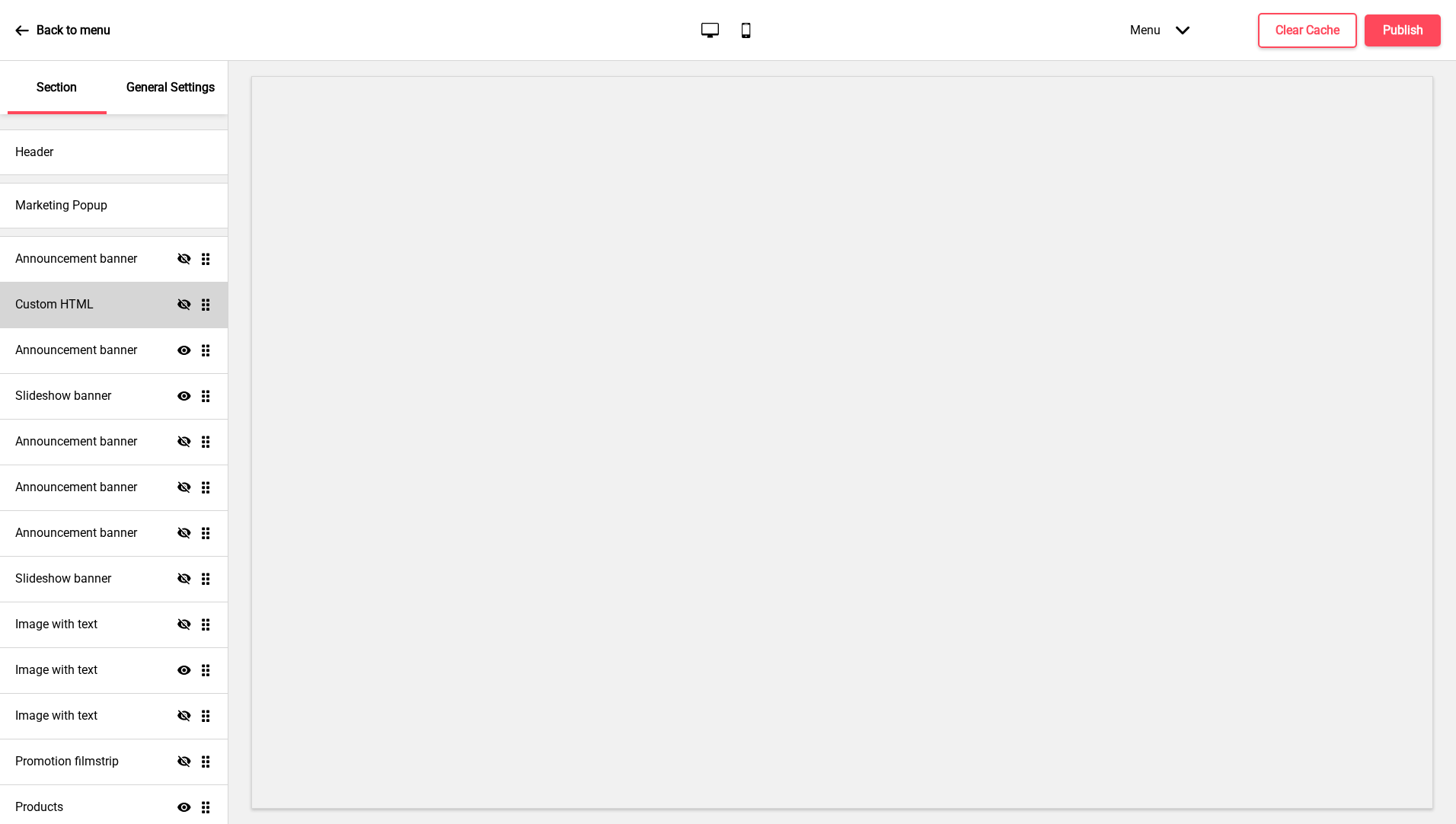
click at [71, 302] on h4 "Custom HTML" at bounding box center [54, 305] width 78 height 17
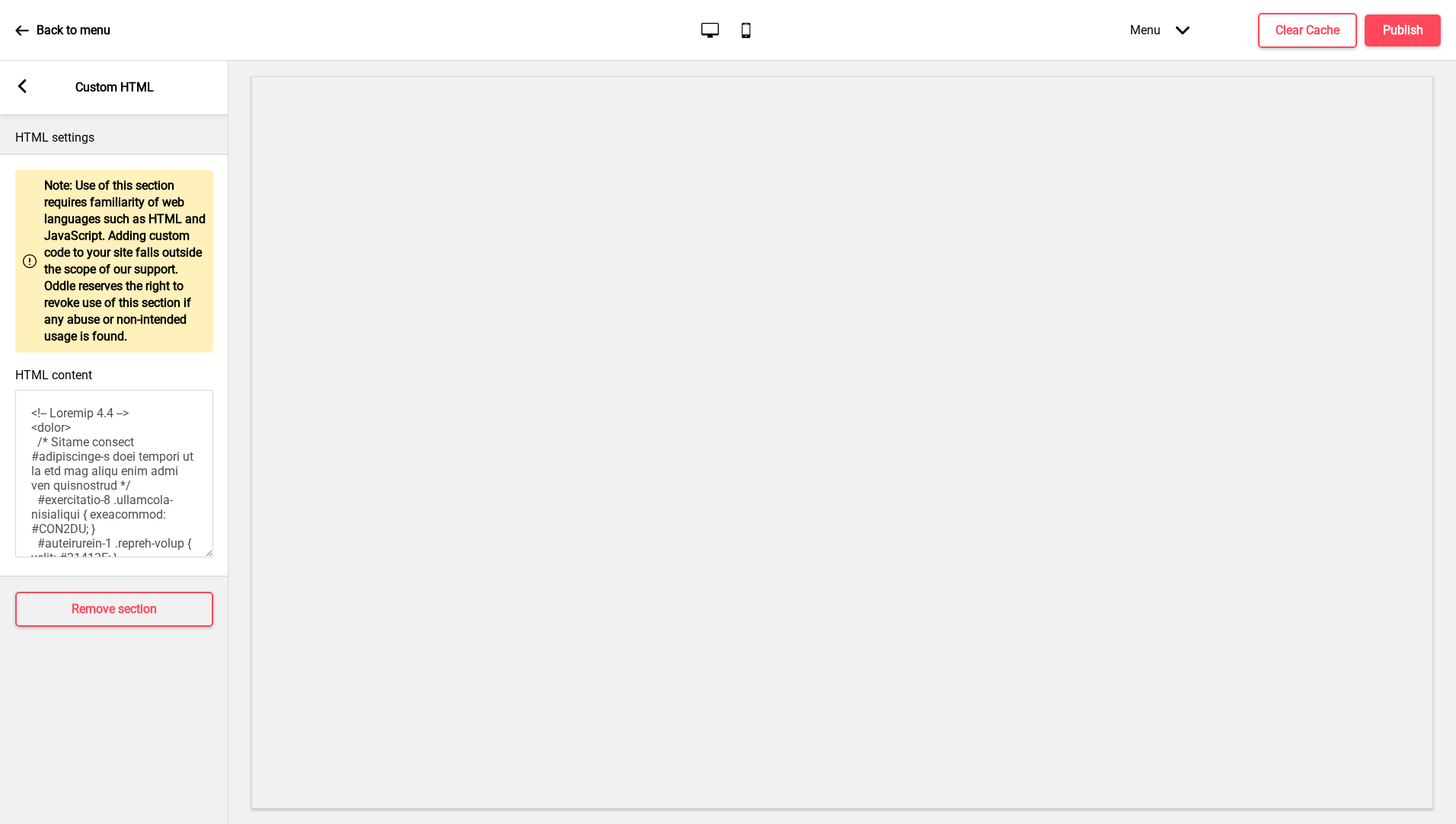
click at [29, 92] on rect at bounding box center [21, 86] width 14 height 14
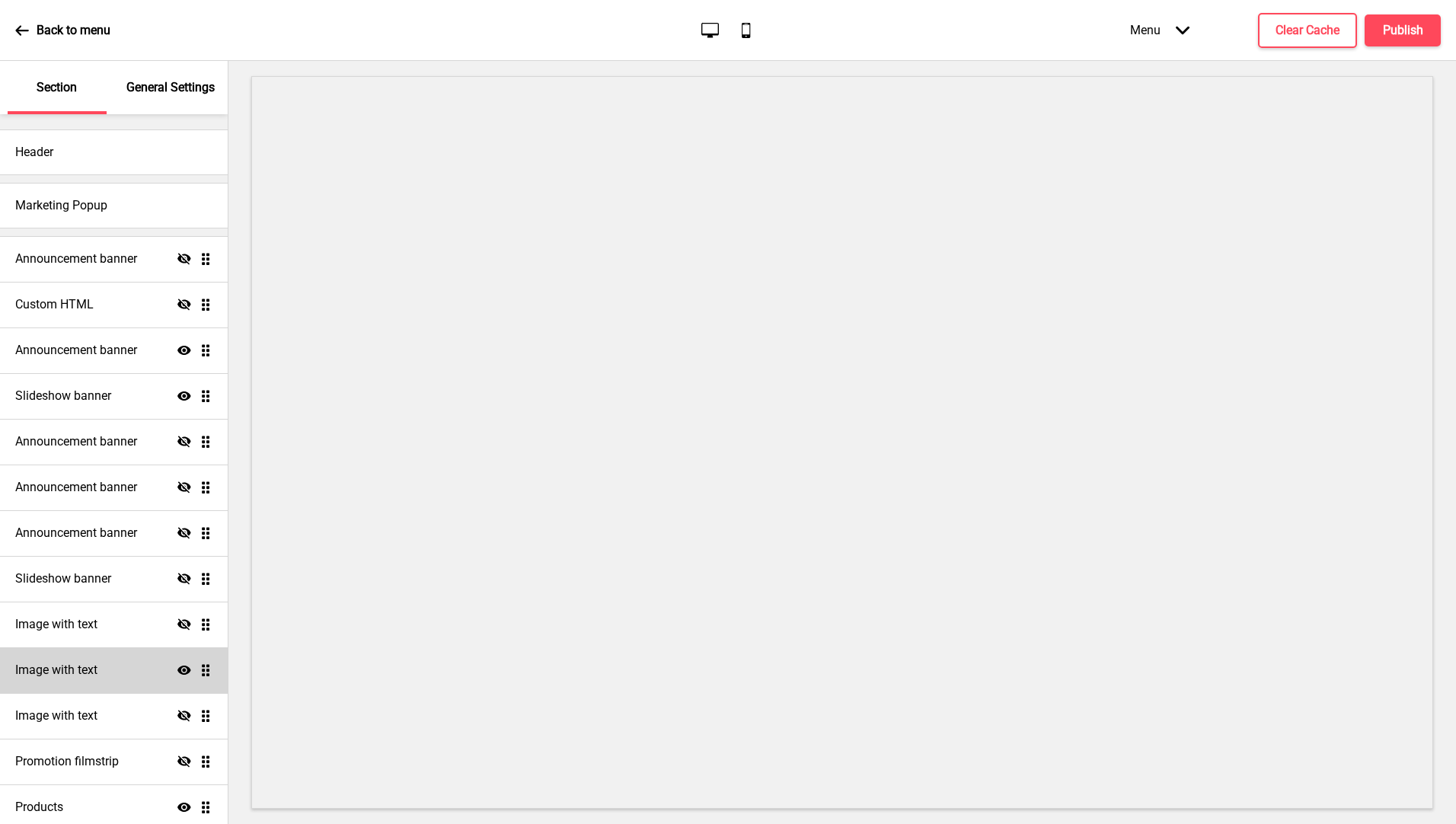
click at [111, 673] on div "Image with text Show Drag" at bounding box center [114, 670] width 228 height 45
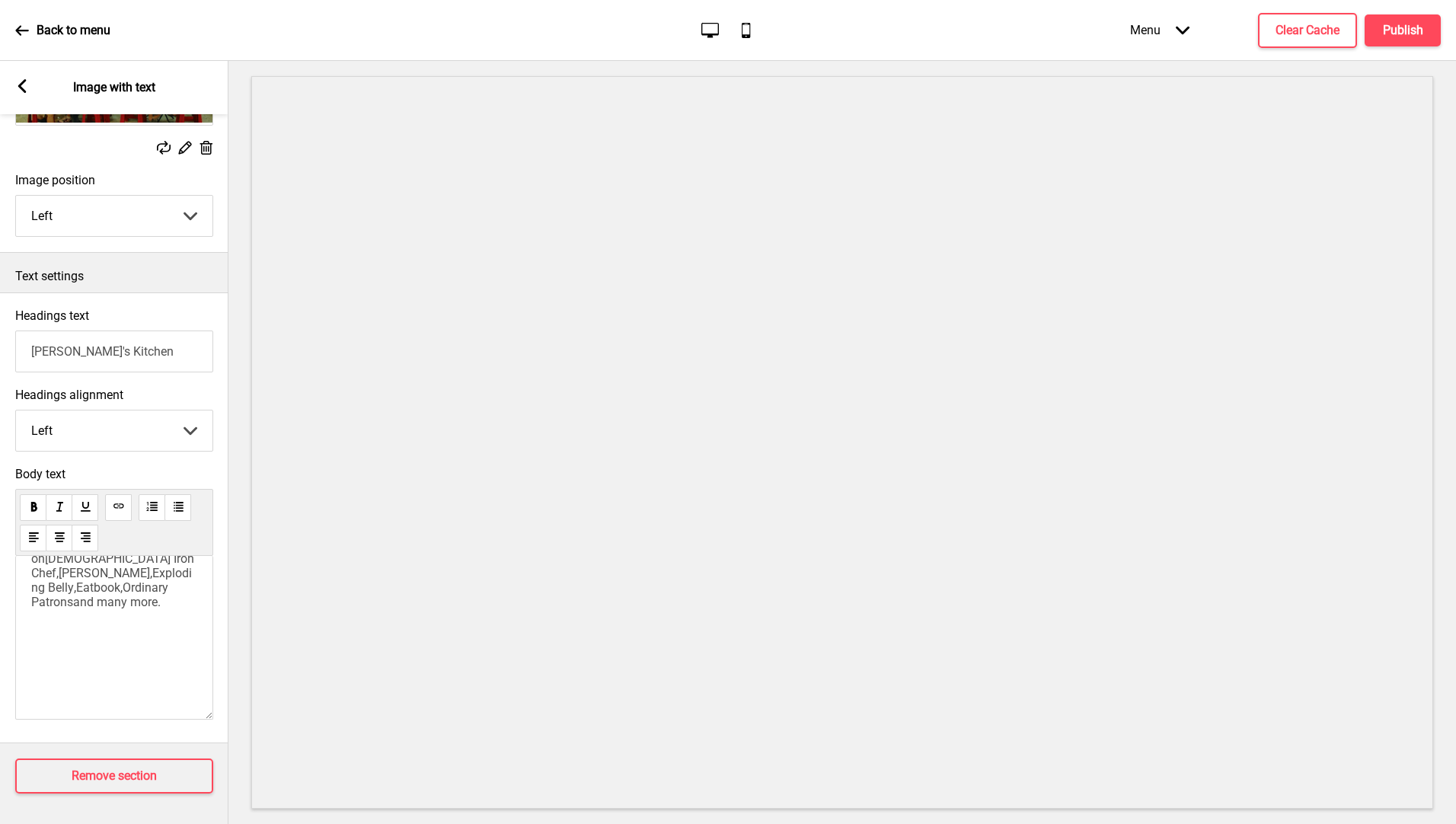
scroll to position [100, 0]
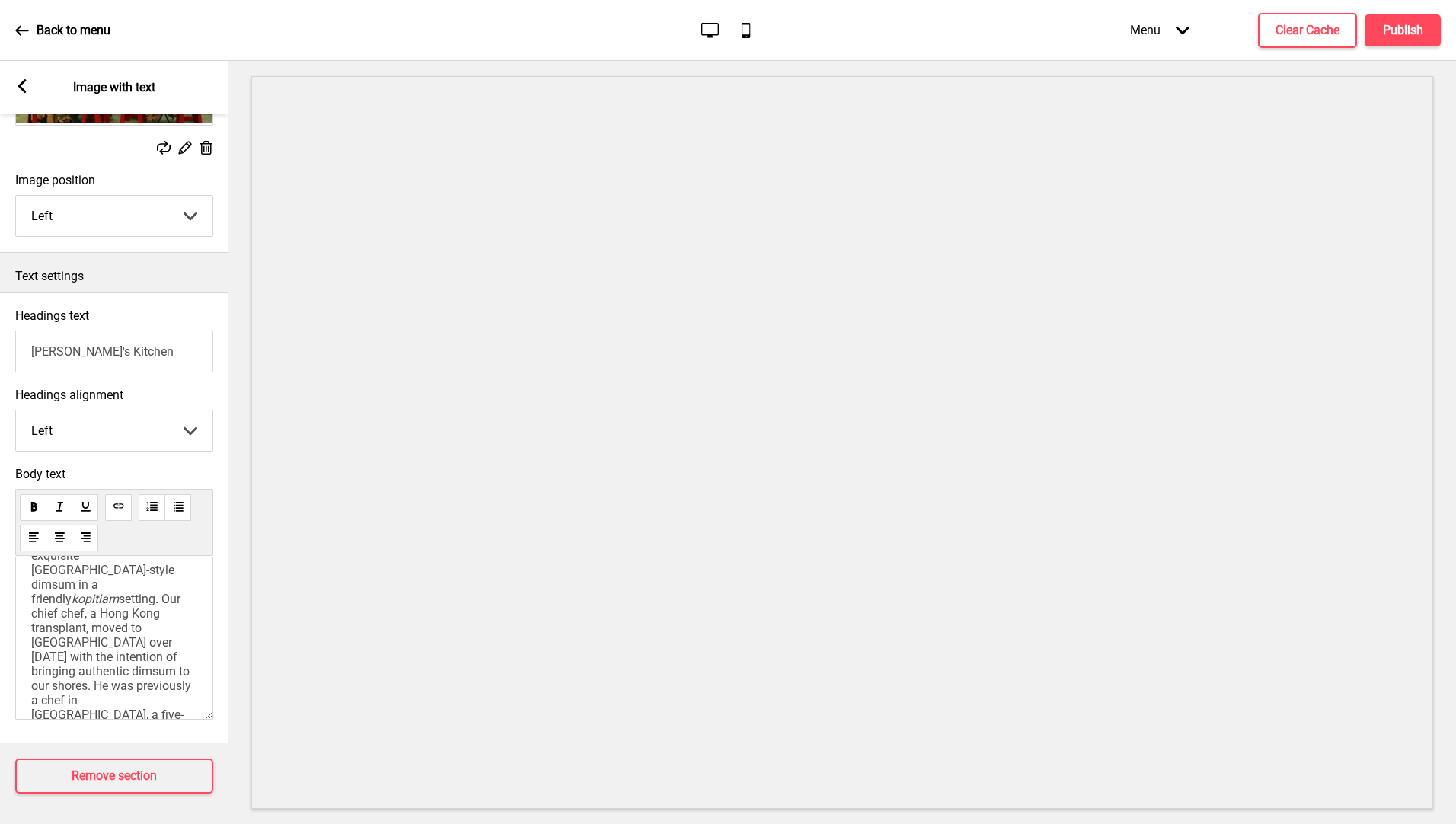
click at [18, 79] on div "Arrow left Image with text" at bounding box center [114, 88] width 228 height 54
click at [26, 89] on rect at bounding box center [21, 86] width 14 height 14
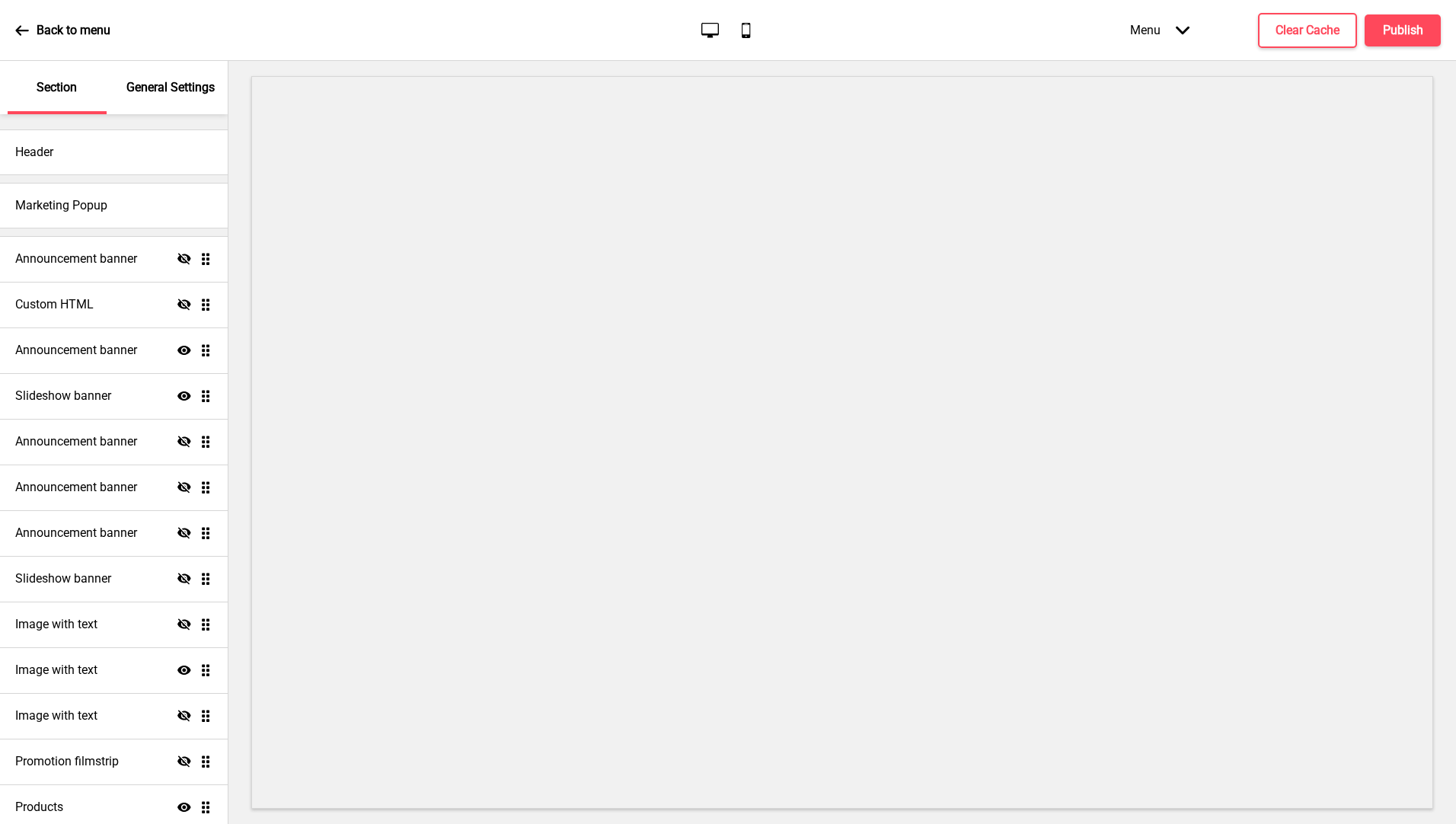
click at [154, 75] on div "General Settings" at bounding box center [171, 88] width 99 height 54
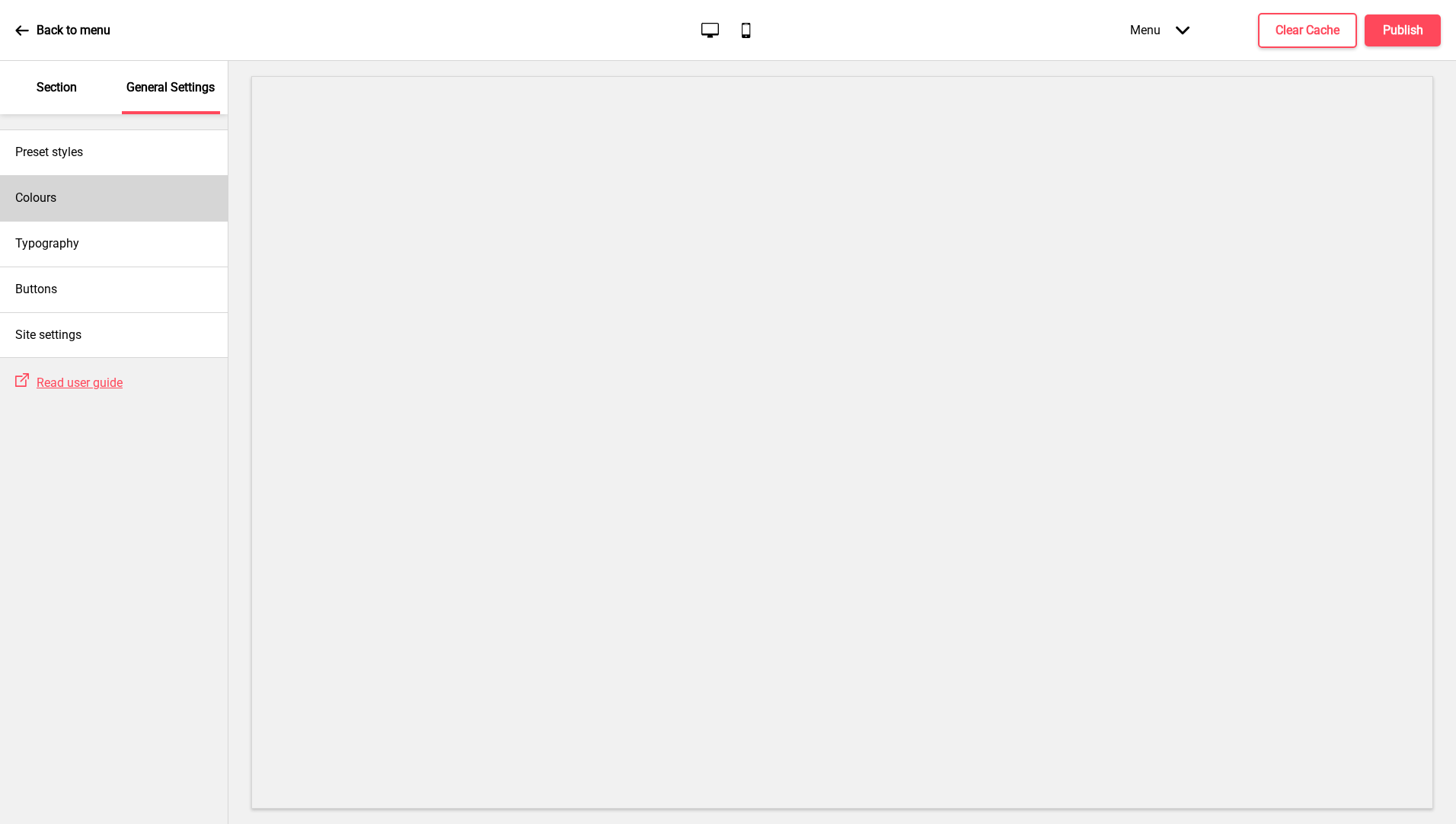
click at [109, 191] on div "Colours" at bounding box center [114, 198] width 228 height 45
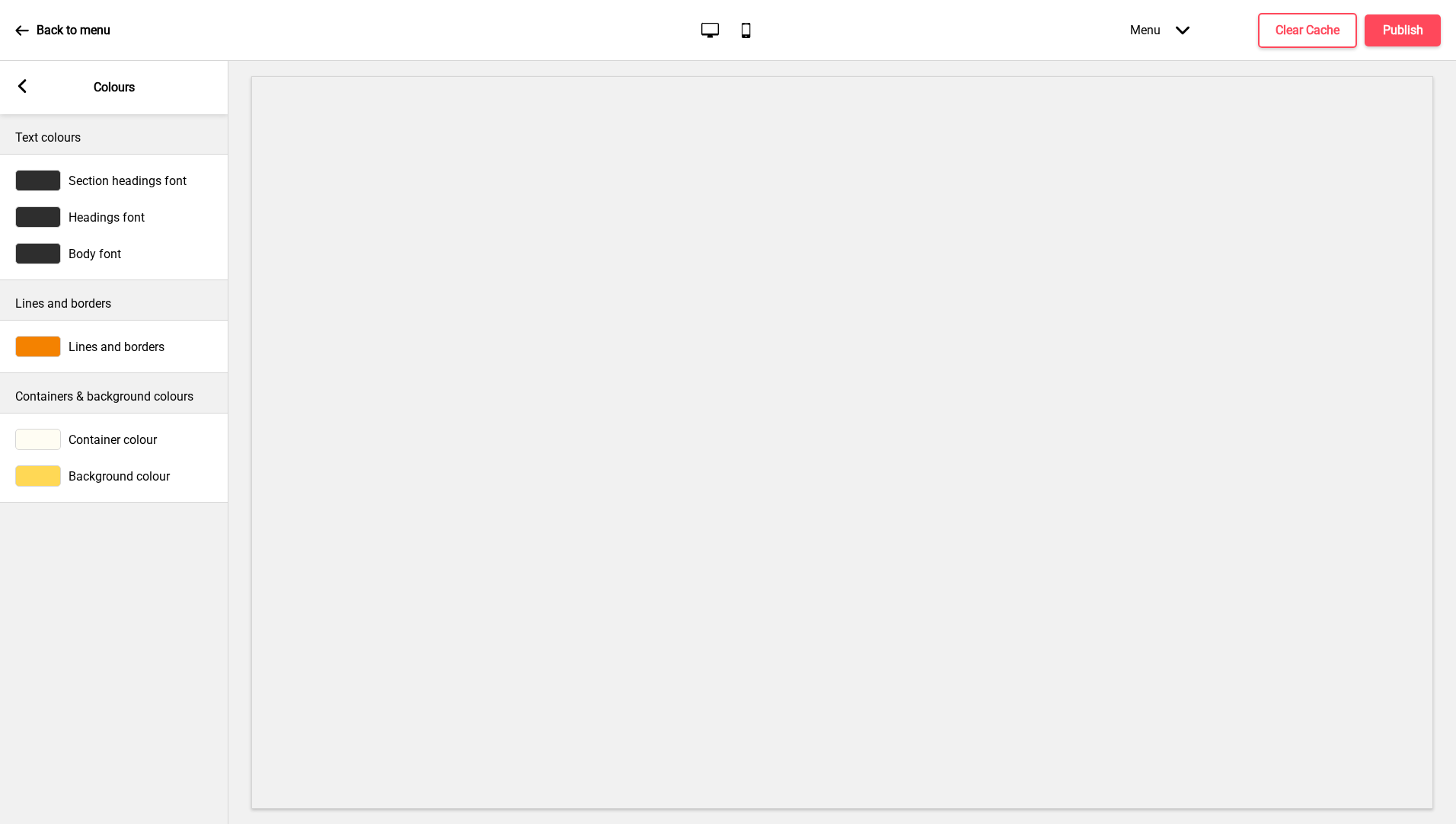
click at [14, 89] on div "Arrow left Colours" at bounding box center [114, 88] width 228 height 54
click at [19, 89] on rect at bounding box center [21, 86] width 14 height 14
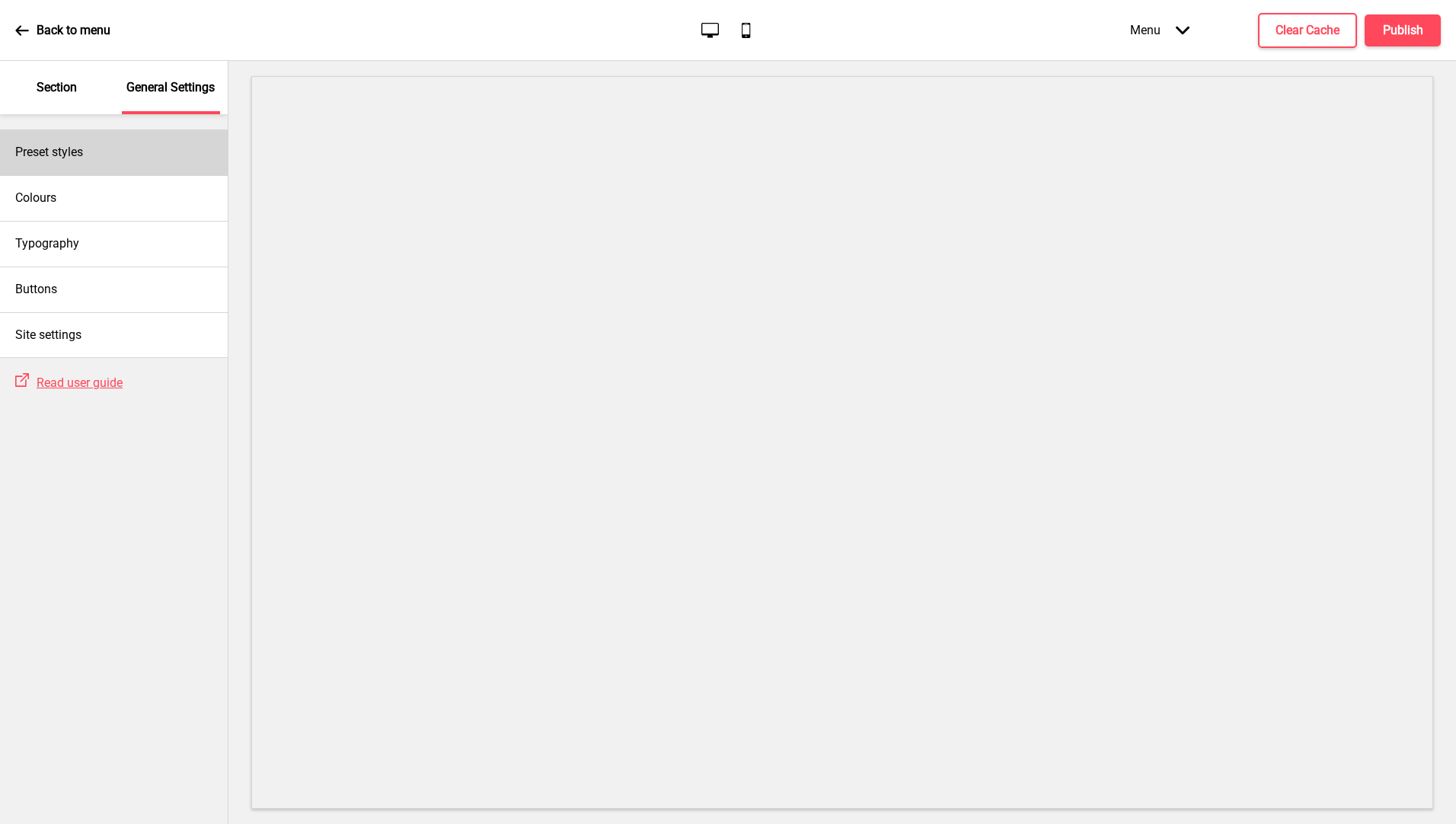
click at [78, 163] on div "Preset styles" at bounding box center [114, 151] width 228 height 45
select select "Custom"
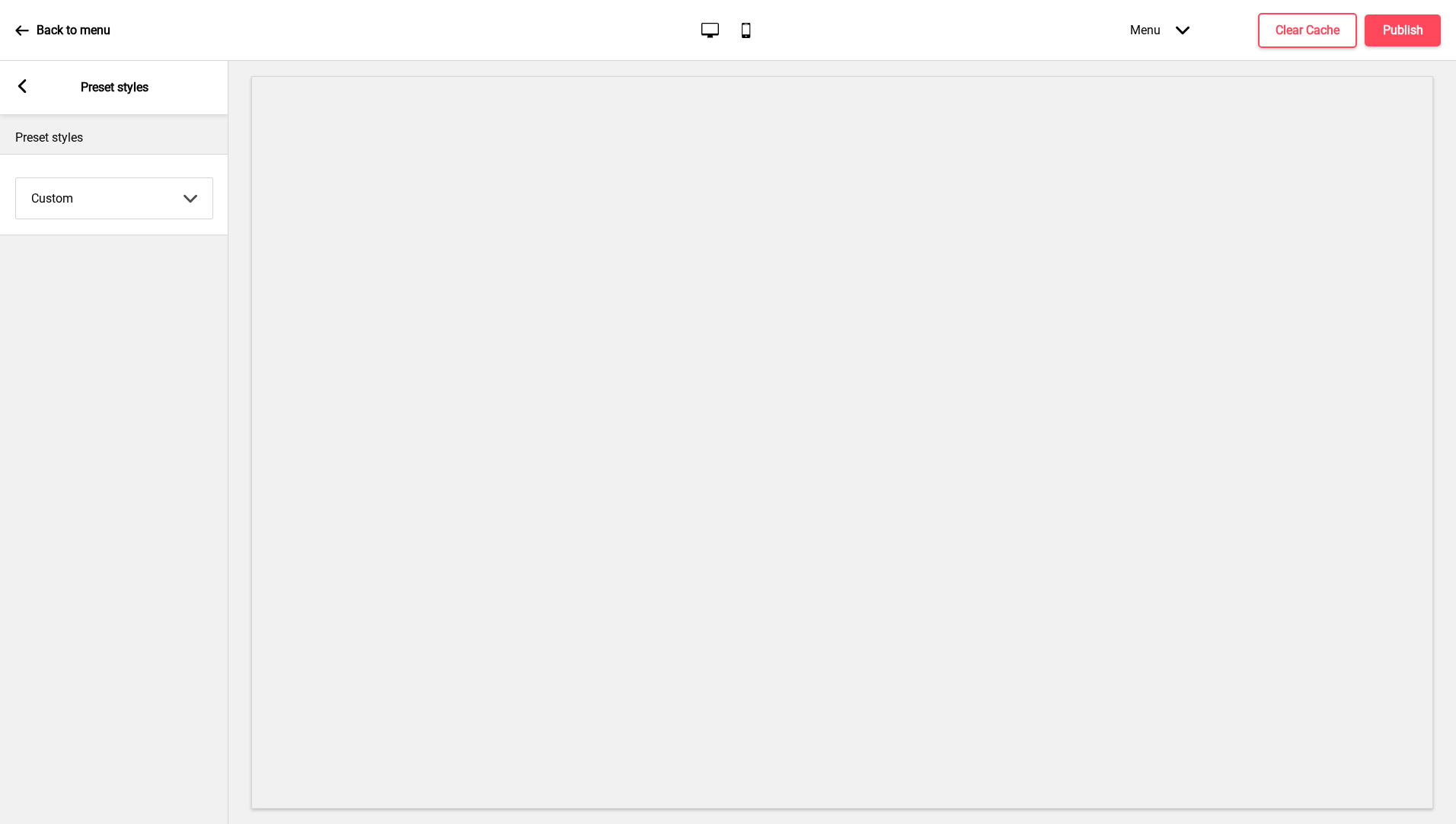
click at [25, 91] on icon at bounding box center [22, 86] width 8 height 14
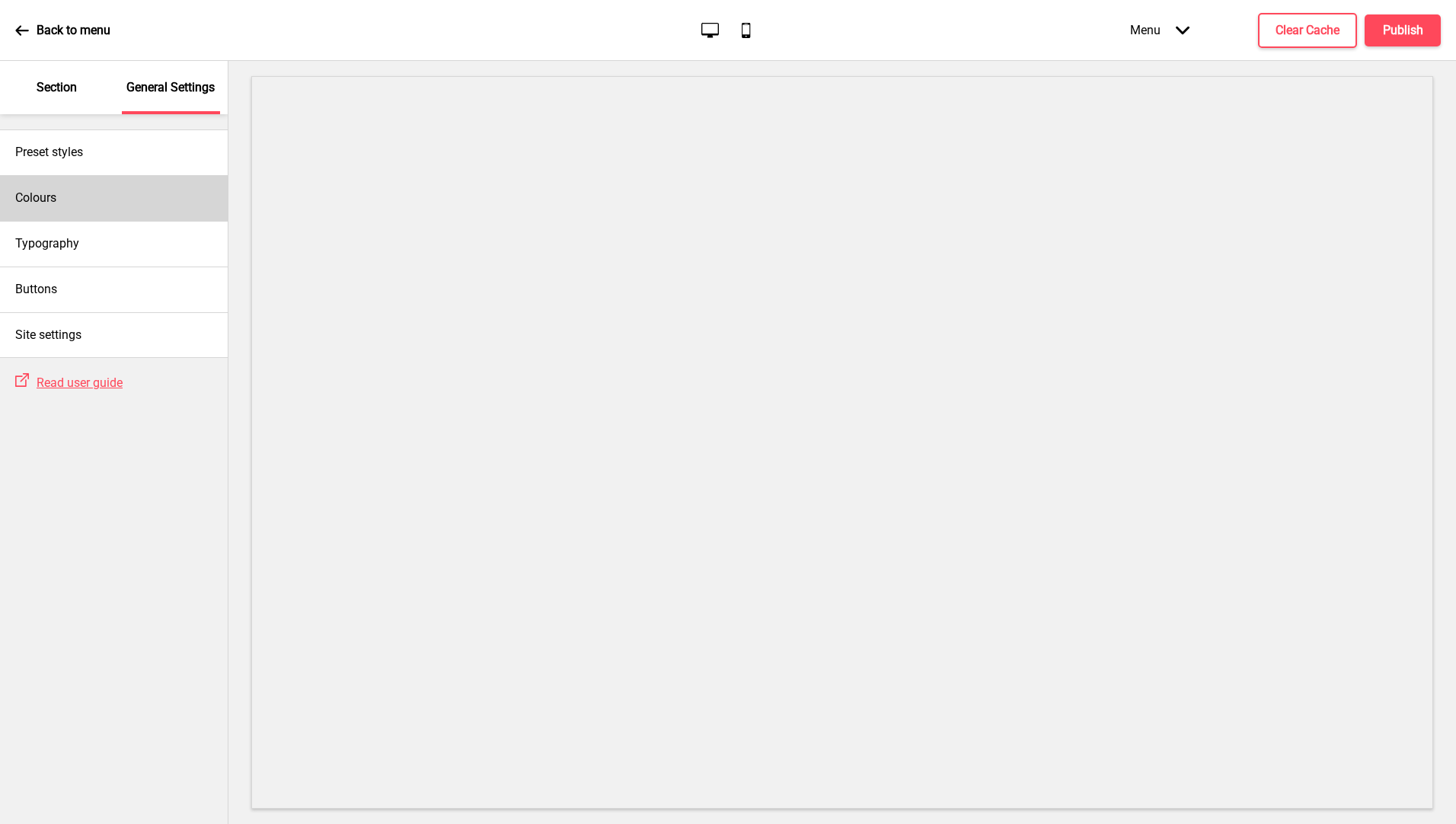
click at [117, 195] on div "Colours" at bounding box center [114, 198] width 228 height 45
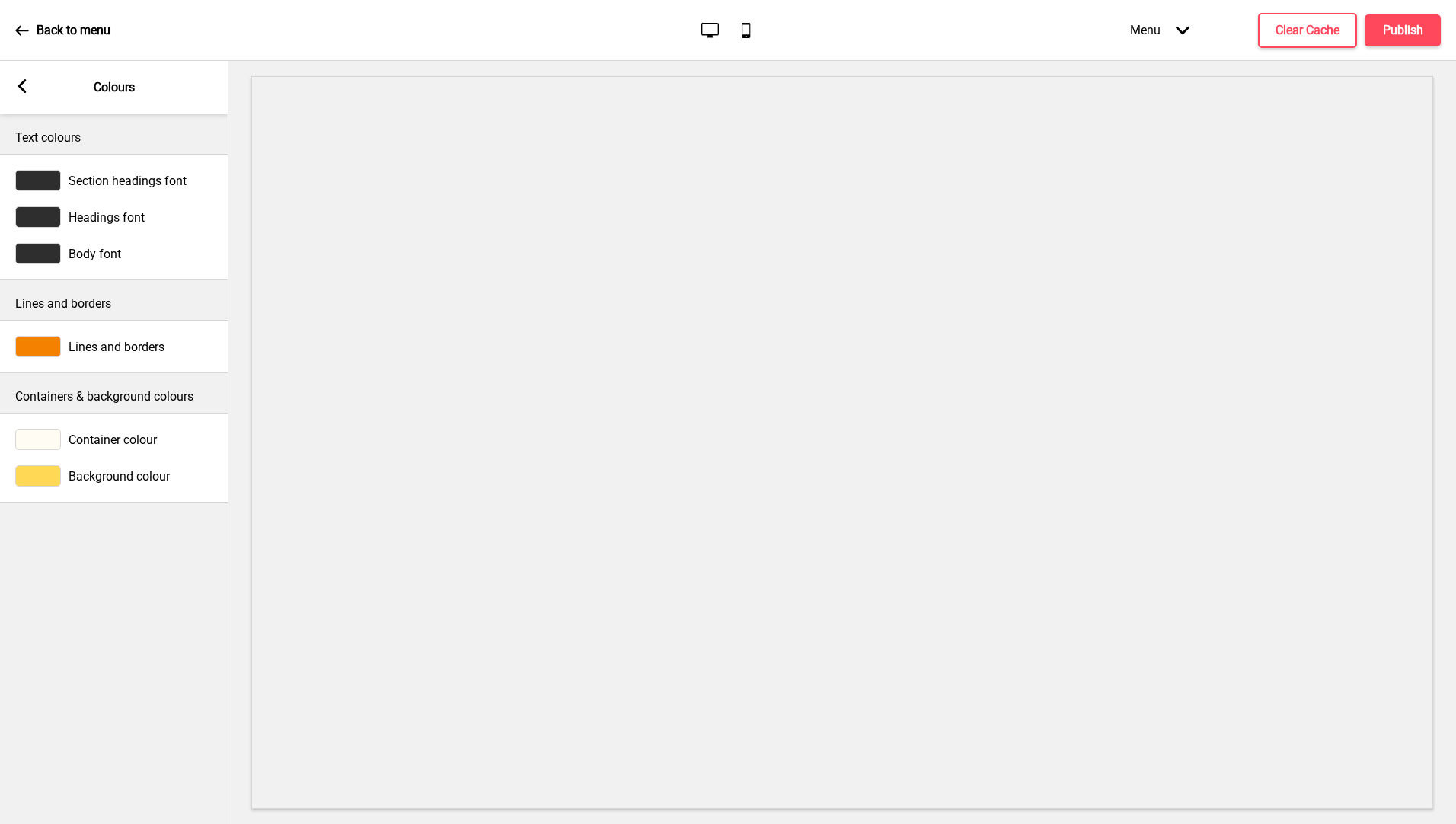
click at [28, 85] on rect at bounding box center [21, 86] width 14 height 14
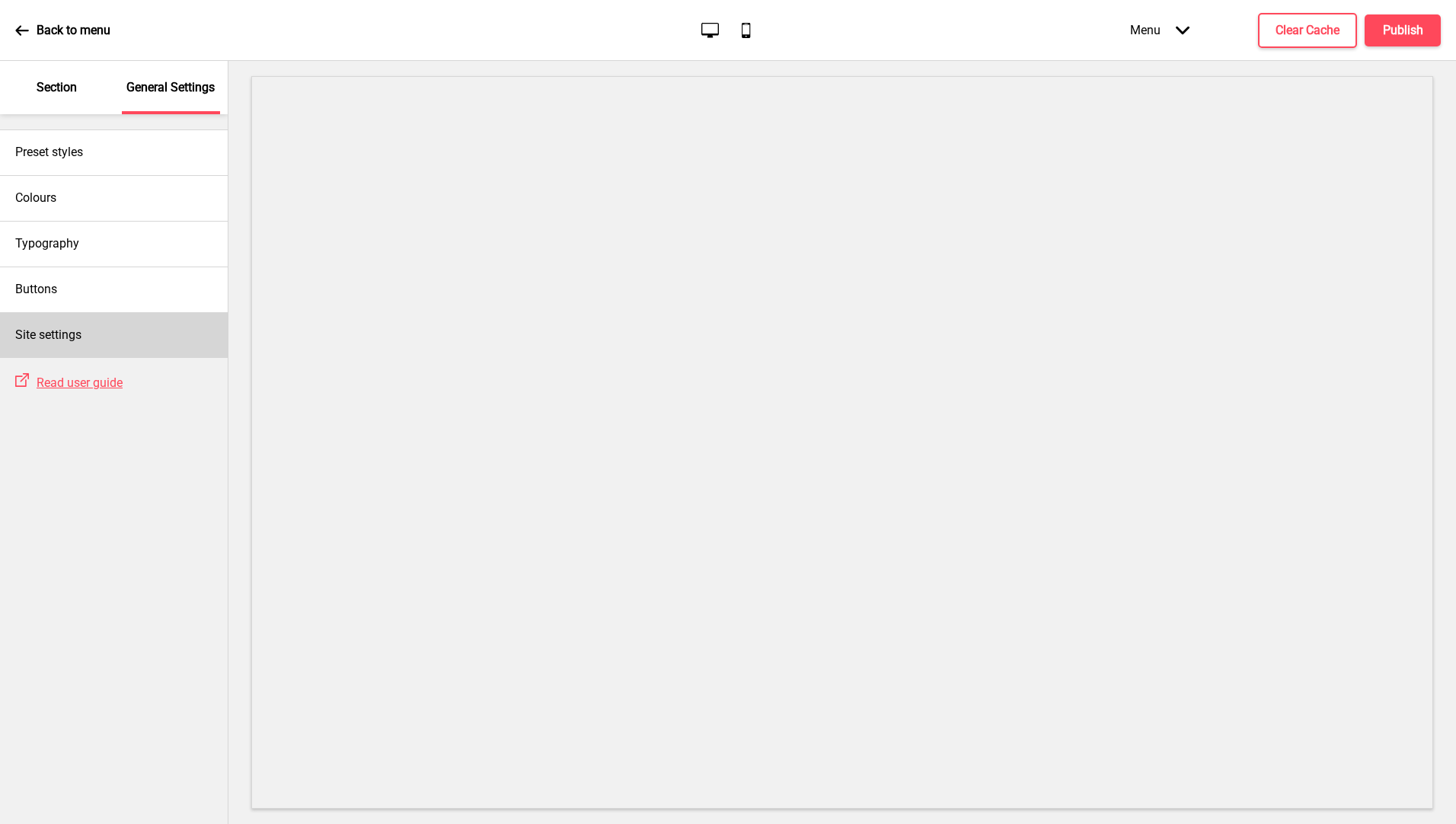
click at [146, 333] on div "Site settings" at bounding box center [114, 334] width 228 height 45
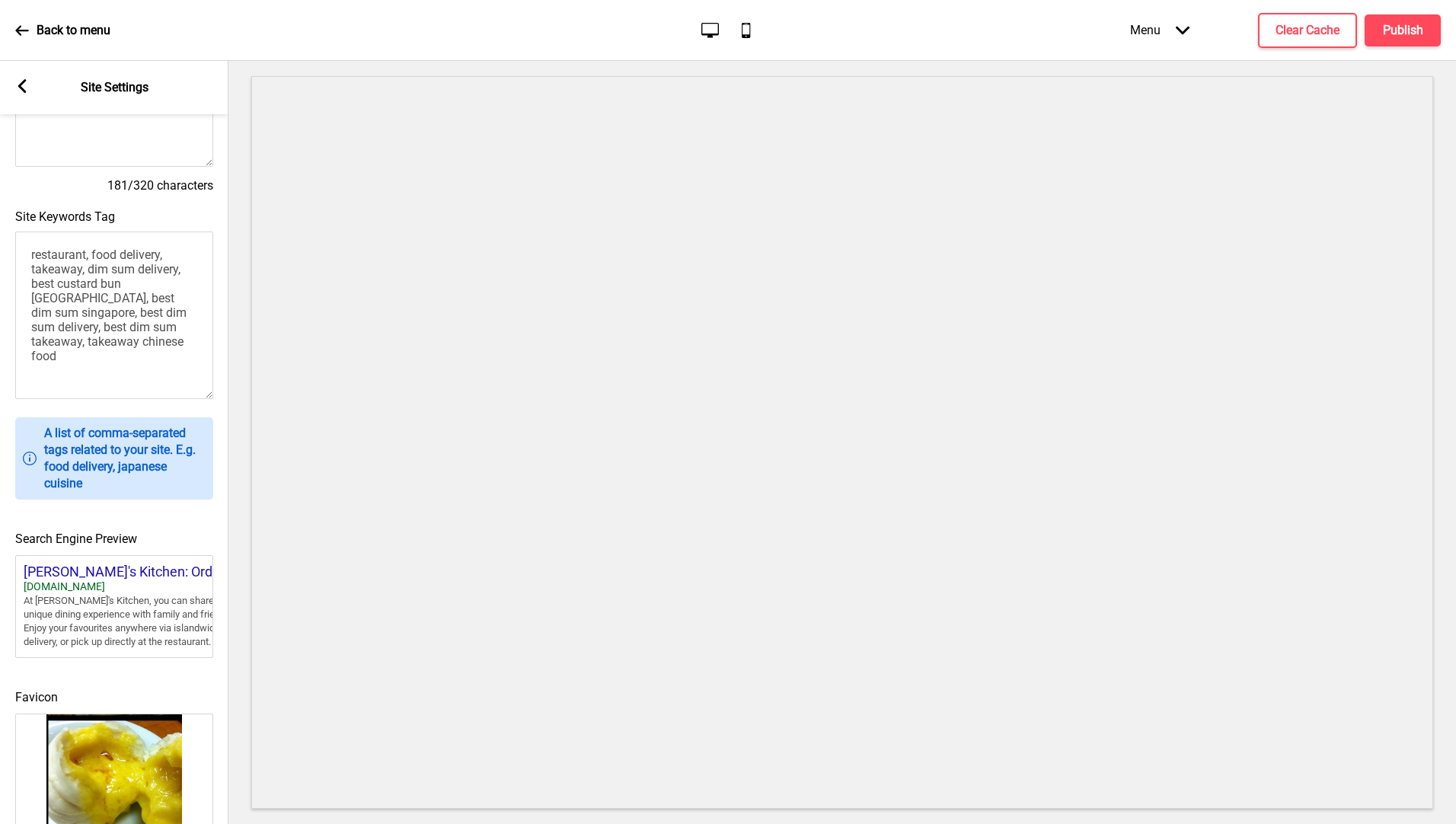
scroll to position [414, 0]
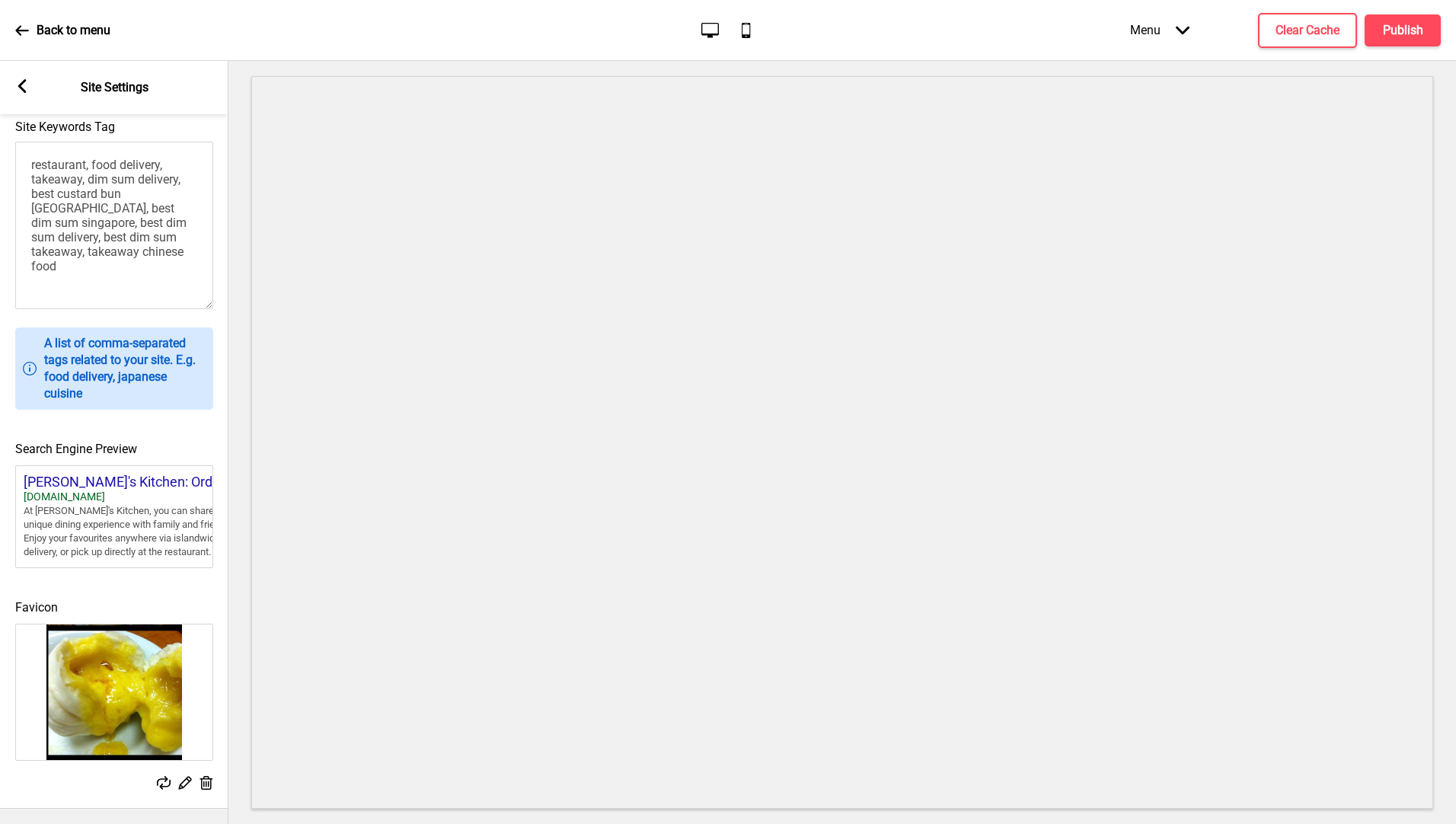
click at [181, 775] on rect at bounding box center [184, 782] width 16 height 16
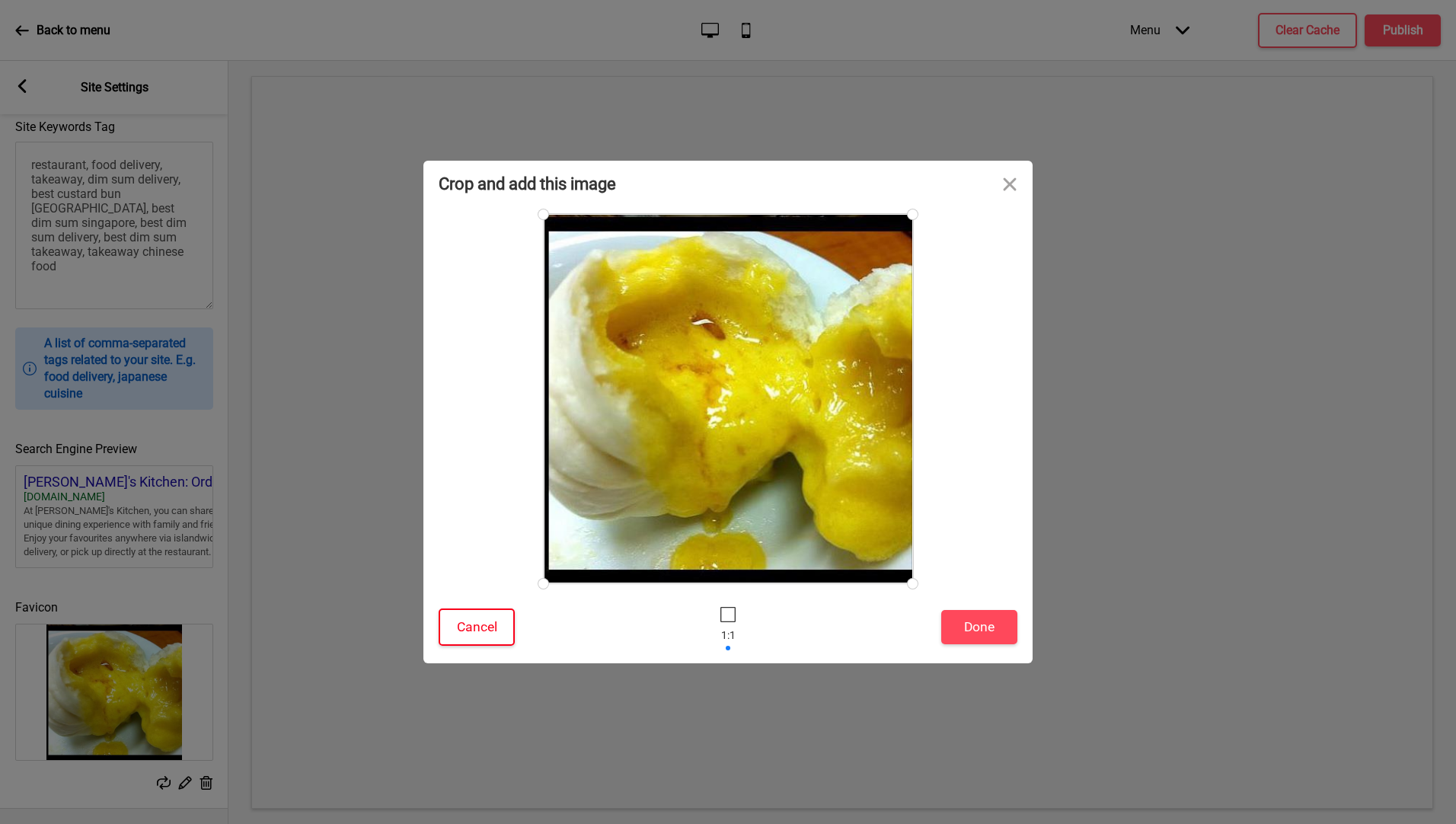
click at [494, 620] on button "Cancel" at bounding box center [476, 627] width 76 height 37
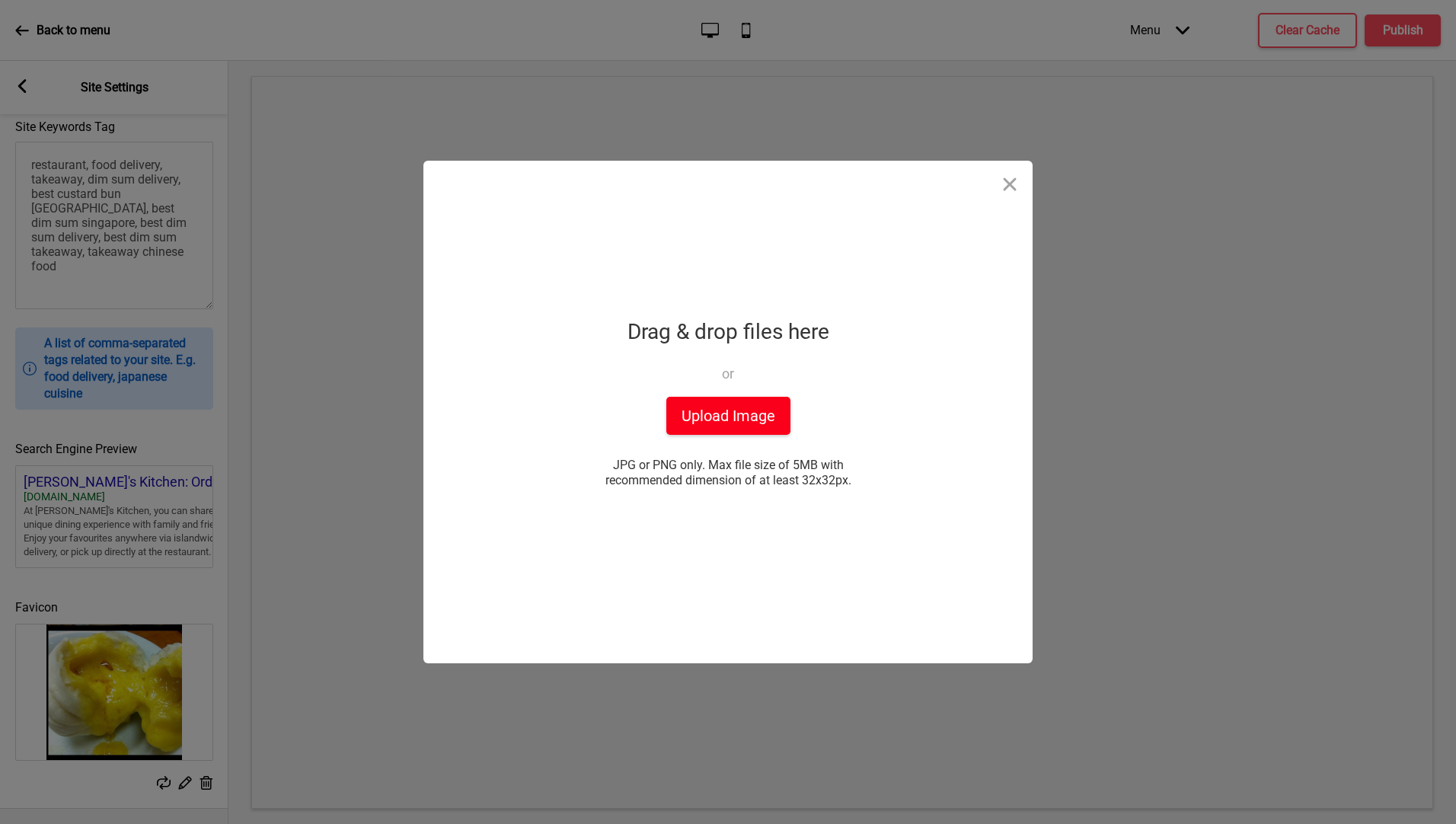
click at [721, 419] on button "Upload Image" at bounding box center [728, 416] width 124 height 38
click at [1010, 175] on button "Close" at bounding box center [1009, 183] width 45 height 45
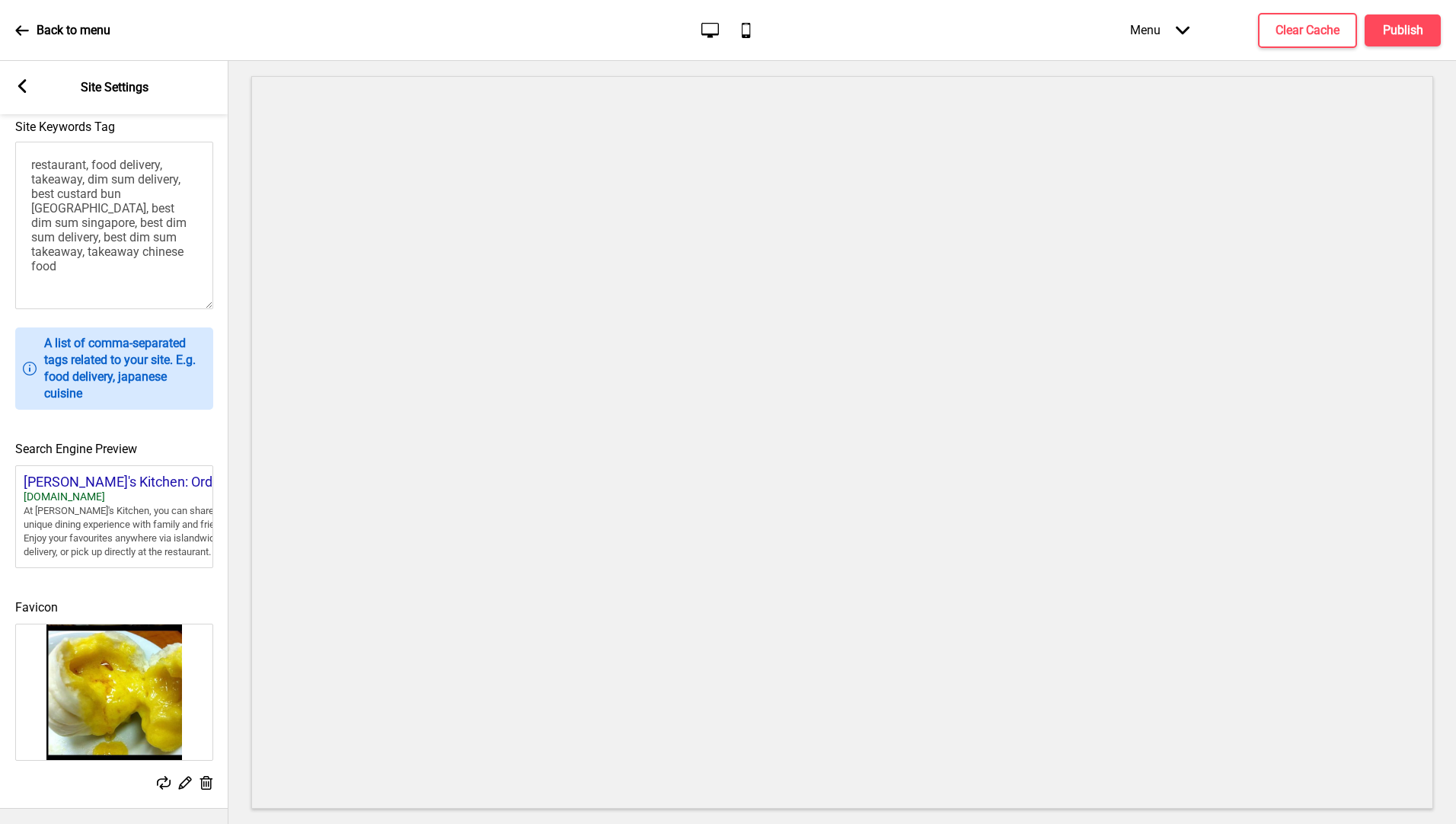
drag, startPoint x: 957, startPoint y: 52, endPoint x: 19, endPoint y: 38, distance: 938.1
click at [19, 38] on div "Back to menu" at bounding box center [62, 30] width 95 height 42
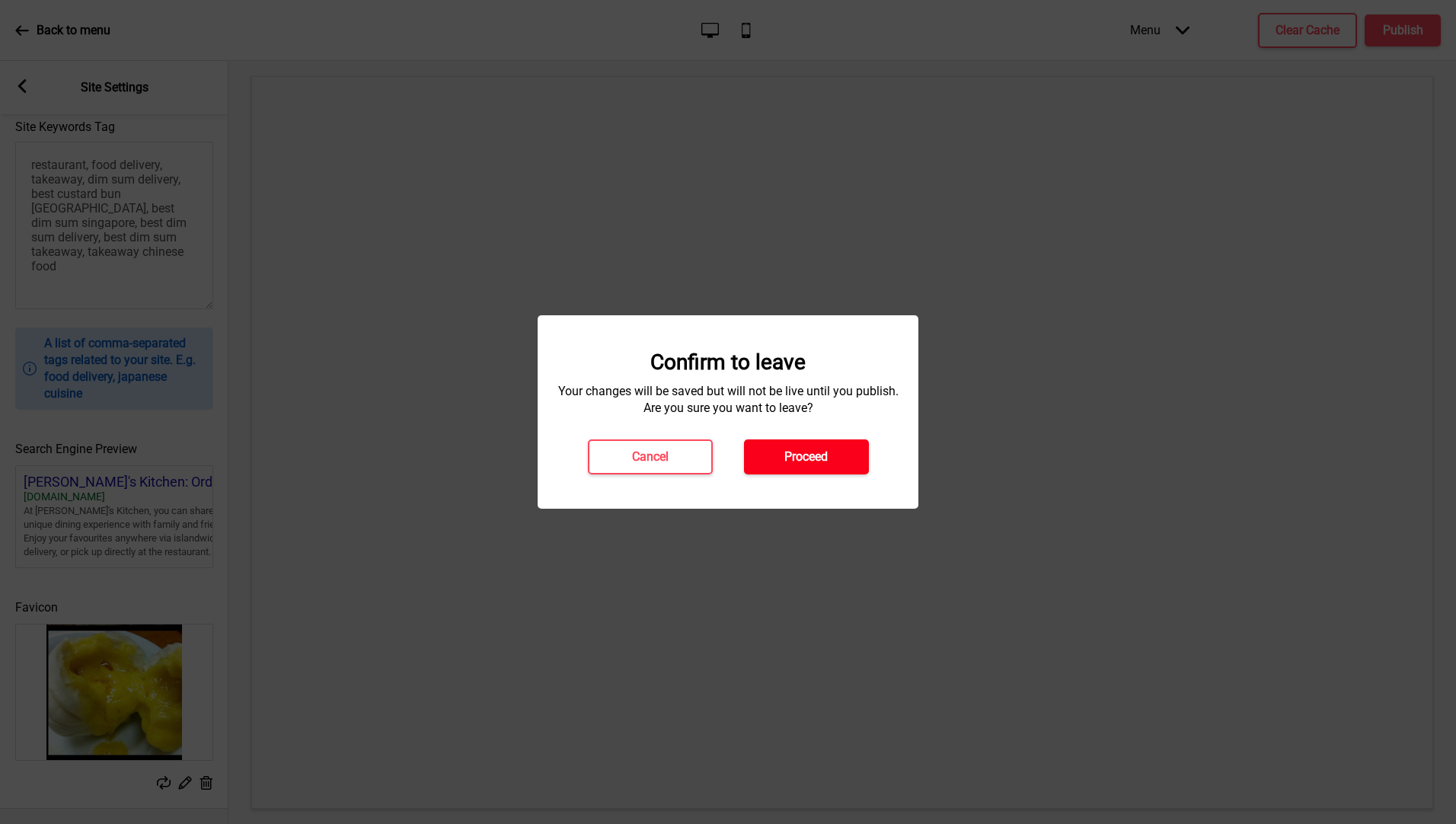
click at [803, 459] on h4 "Proceed" at bounding box center [805, 457] width 43 height 17
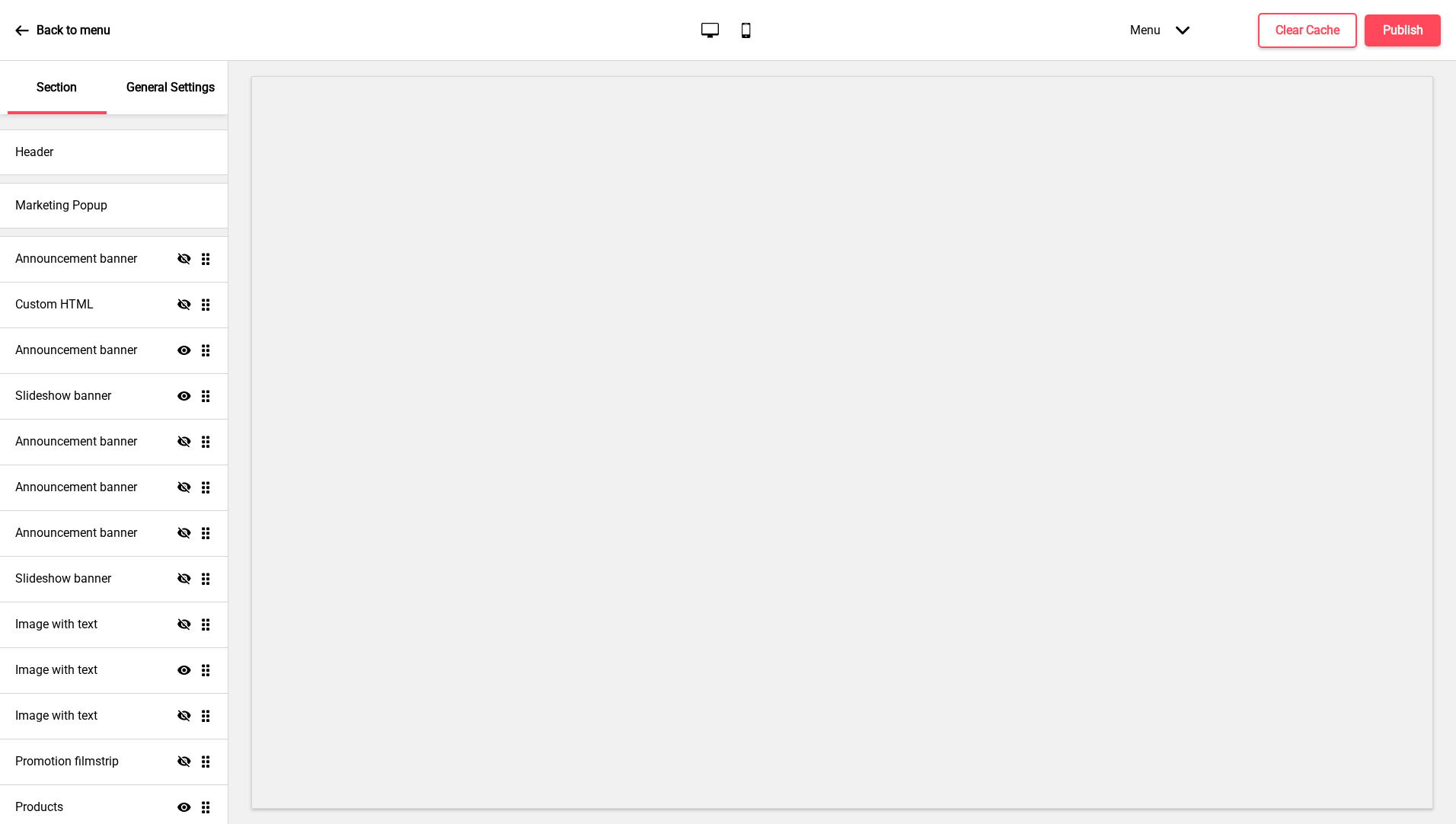
click at [162, 87] on p "General Settings" at bounding box center [171, 88] width 89 height 17
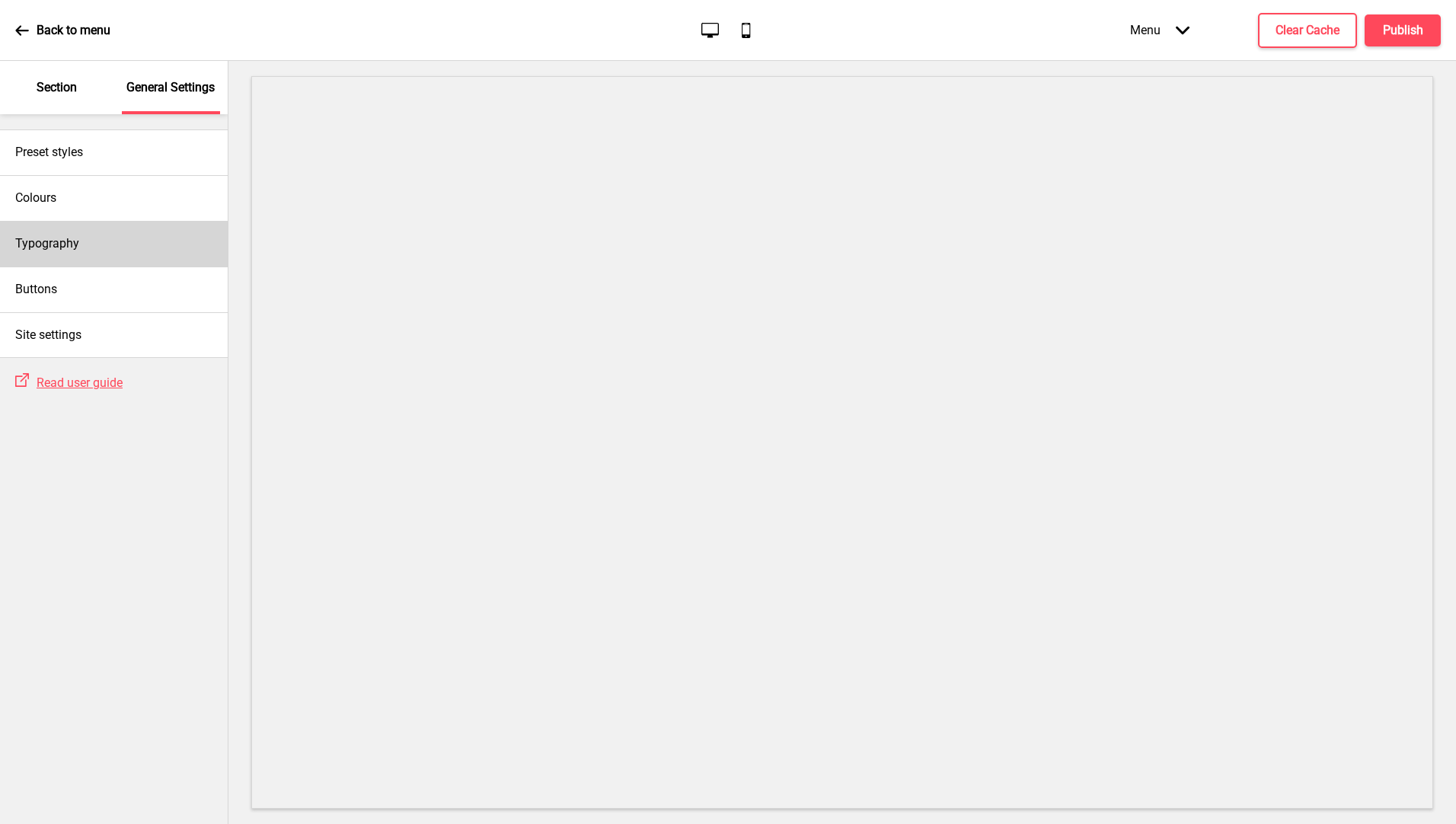
click at [111, 246] on div "Typography" at bounding box center [114, 243] width 228 height 45
select select "Roboto Slab"
select select "Ubuntu"
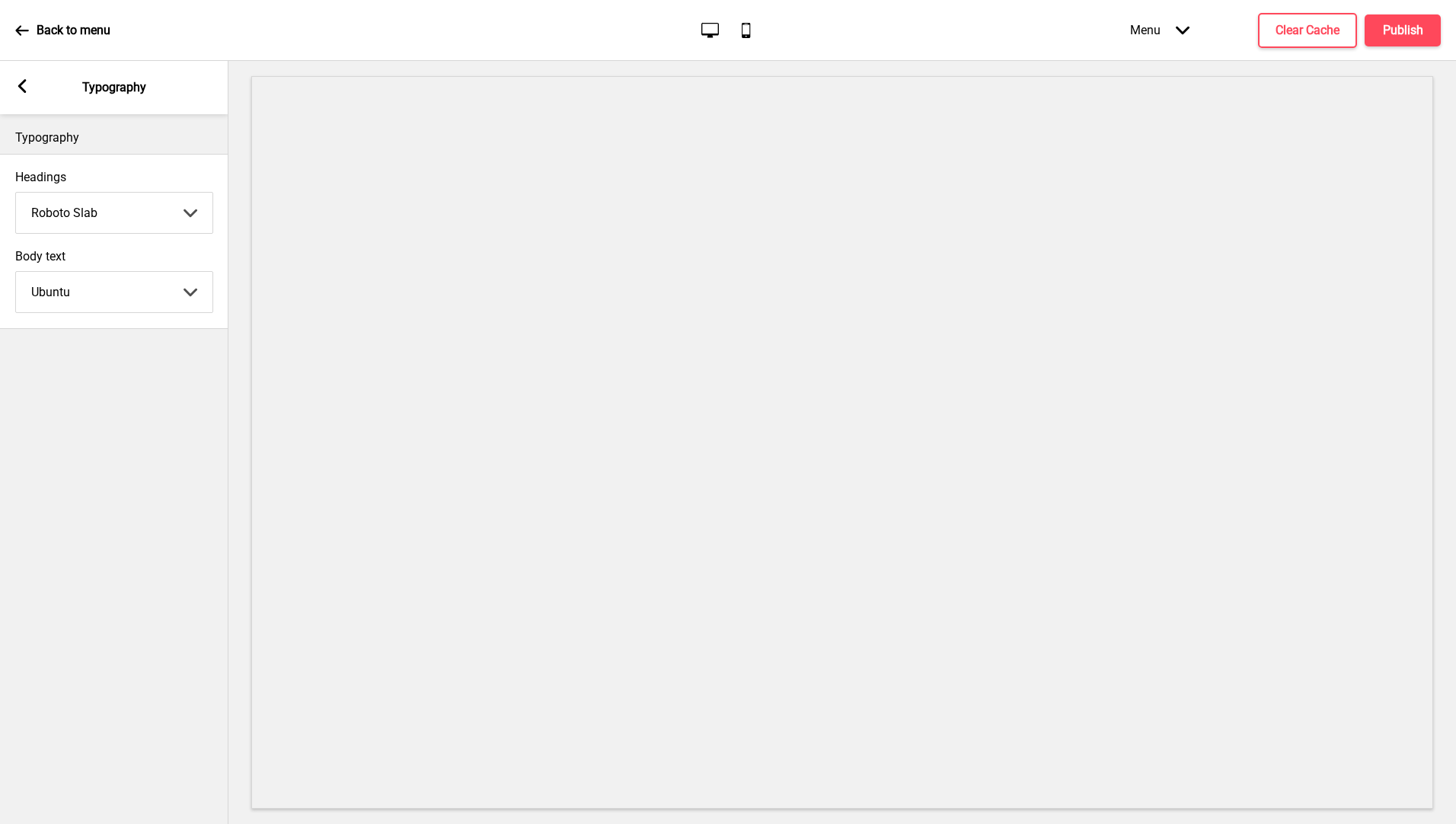
click at [30, 97] on div "Arrow left Typography" at bounding box center [114, 88] width 228 height 54
click at [24, 84] on rect at bounding box center [21, 86] width 14 height 14
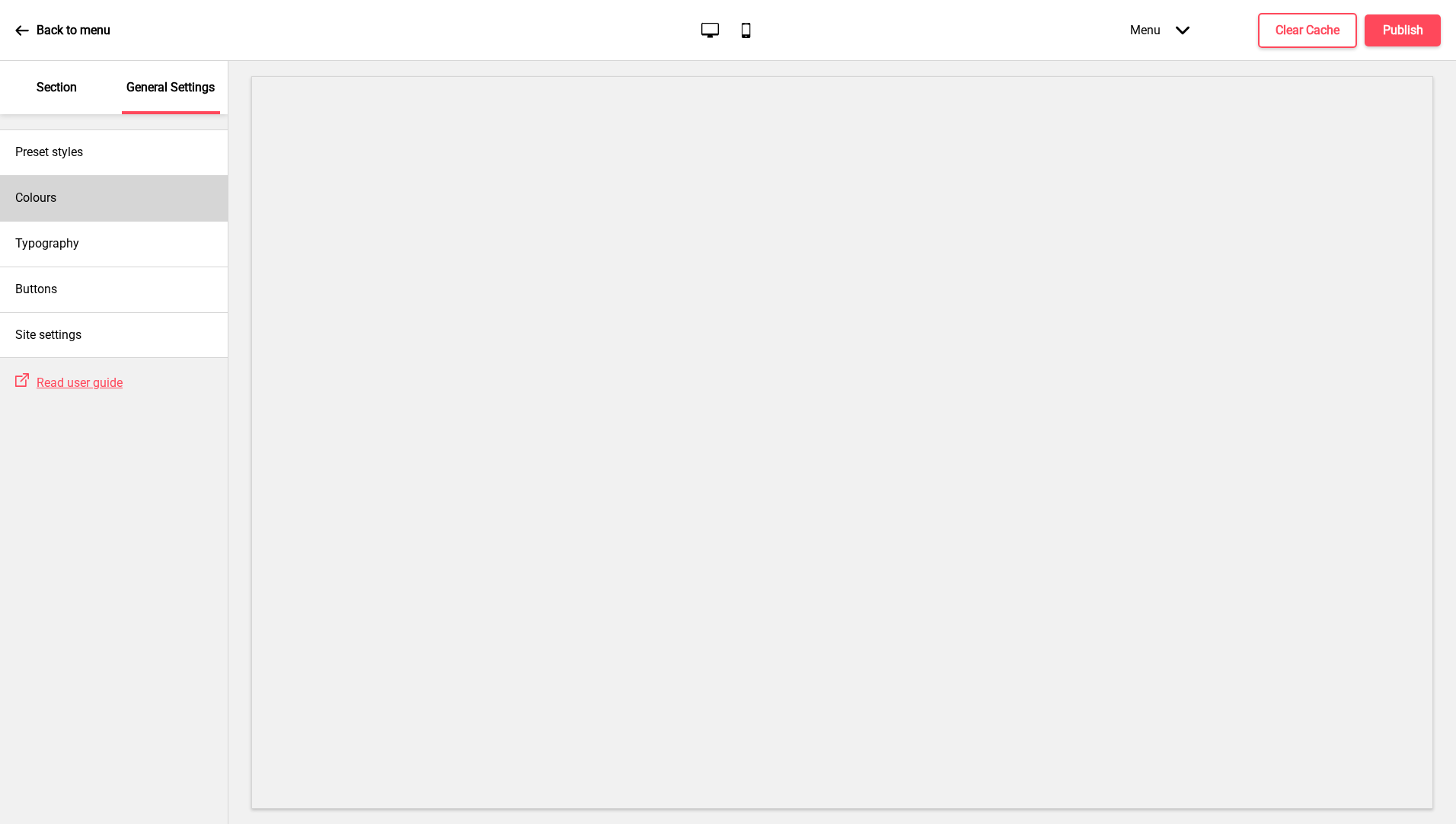
click at [101, 202] on div "Colours" at bounding box center [114, 198] width 228 height 45
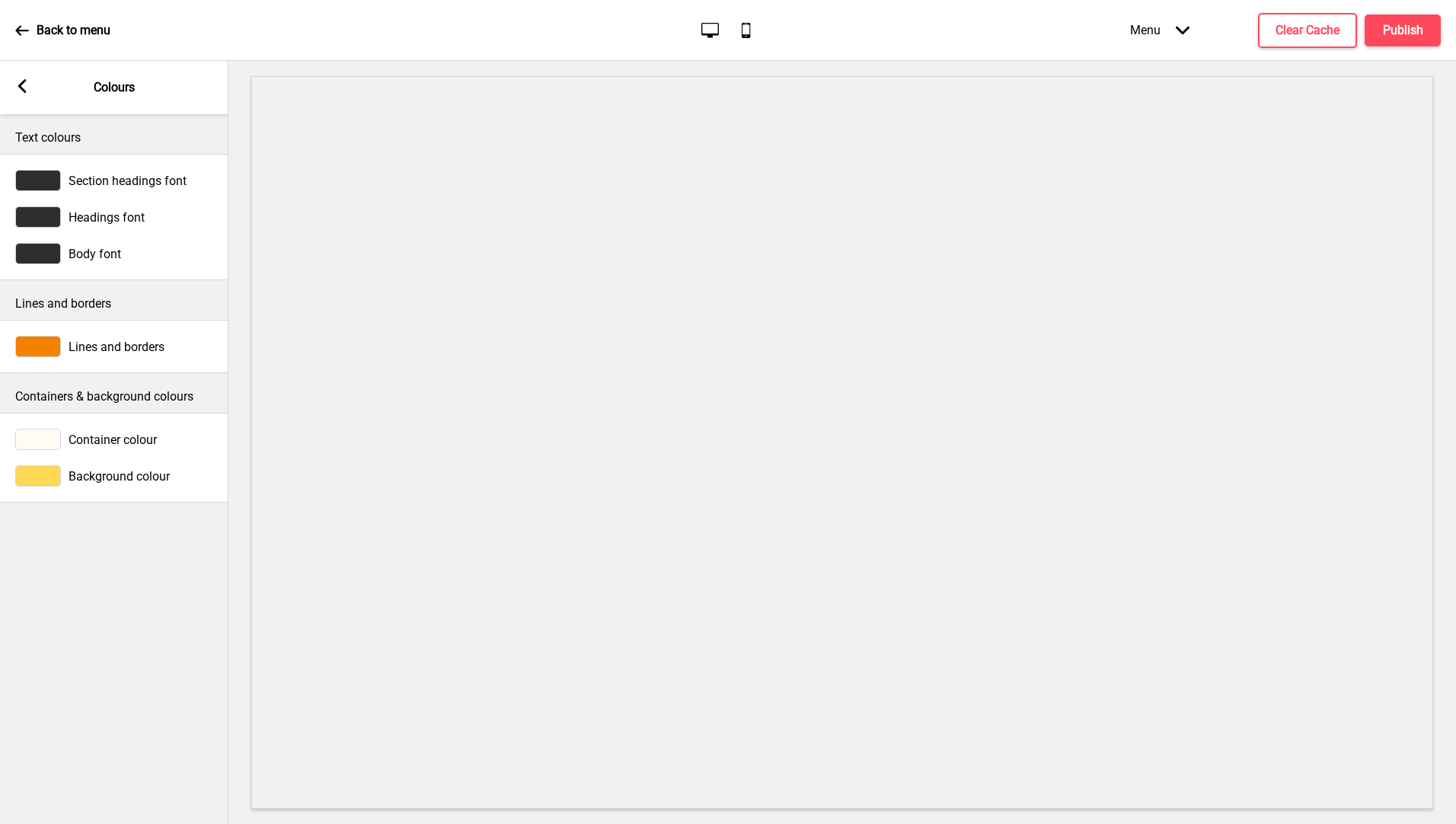
click at [21, 84] on icon at bounding box center [22, 86] width 8 height 14
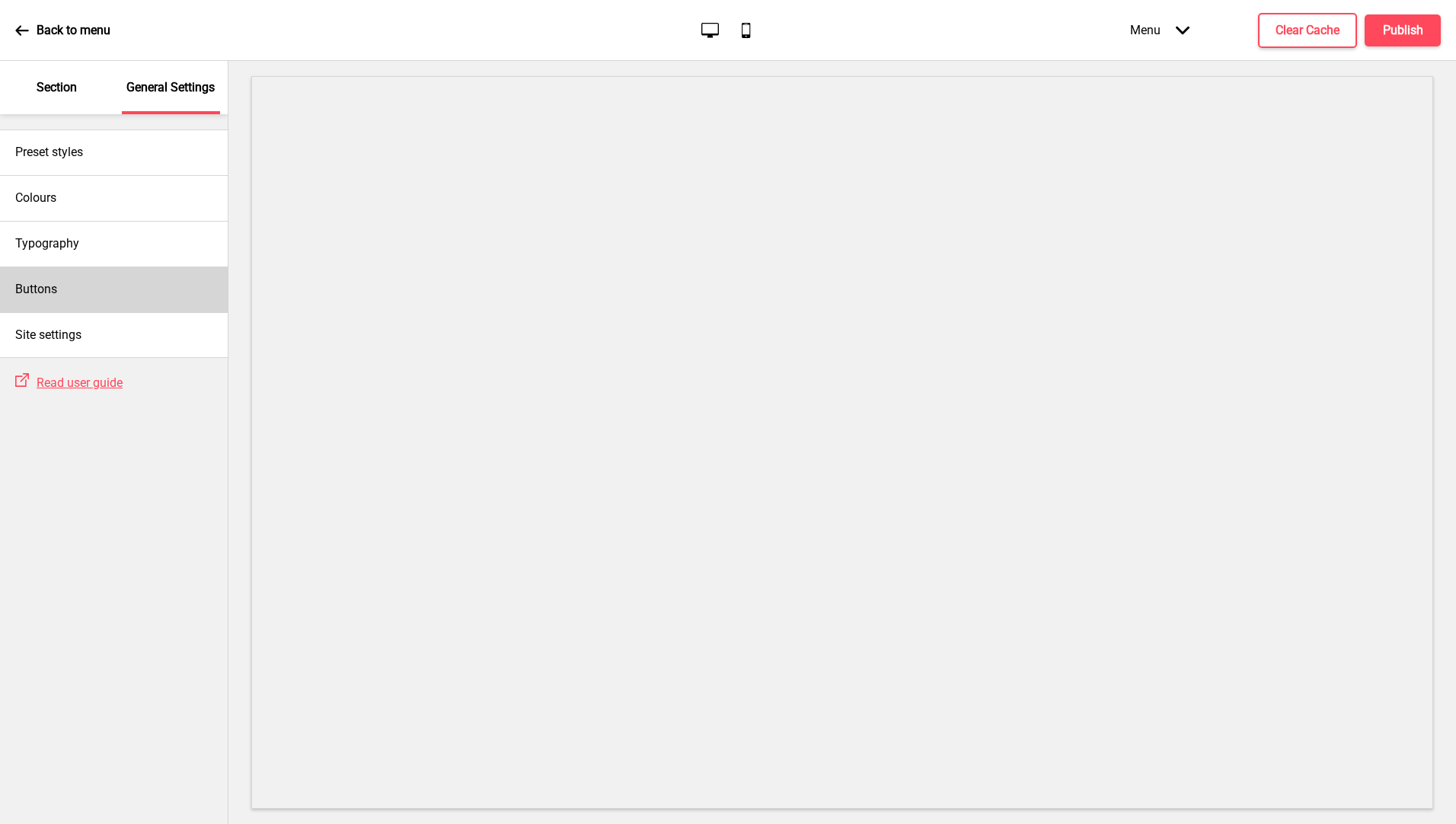
click at [114, 297] on div "Buttons" at bounding box center [114, 289] width 228 height 45
select select "outline"
select select "pill"
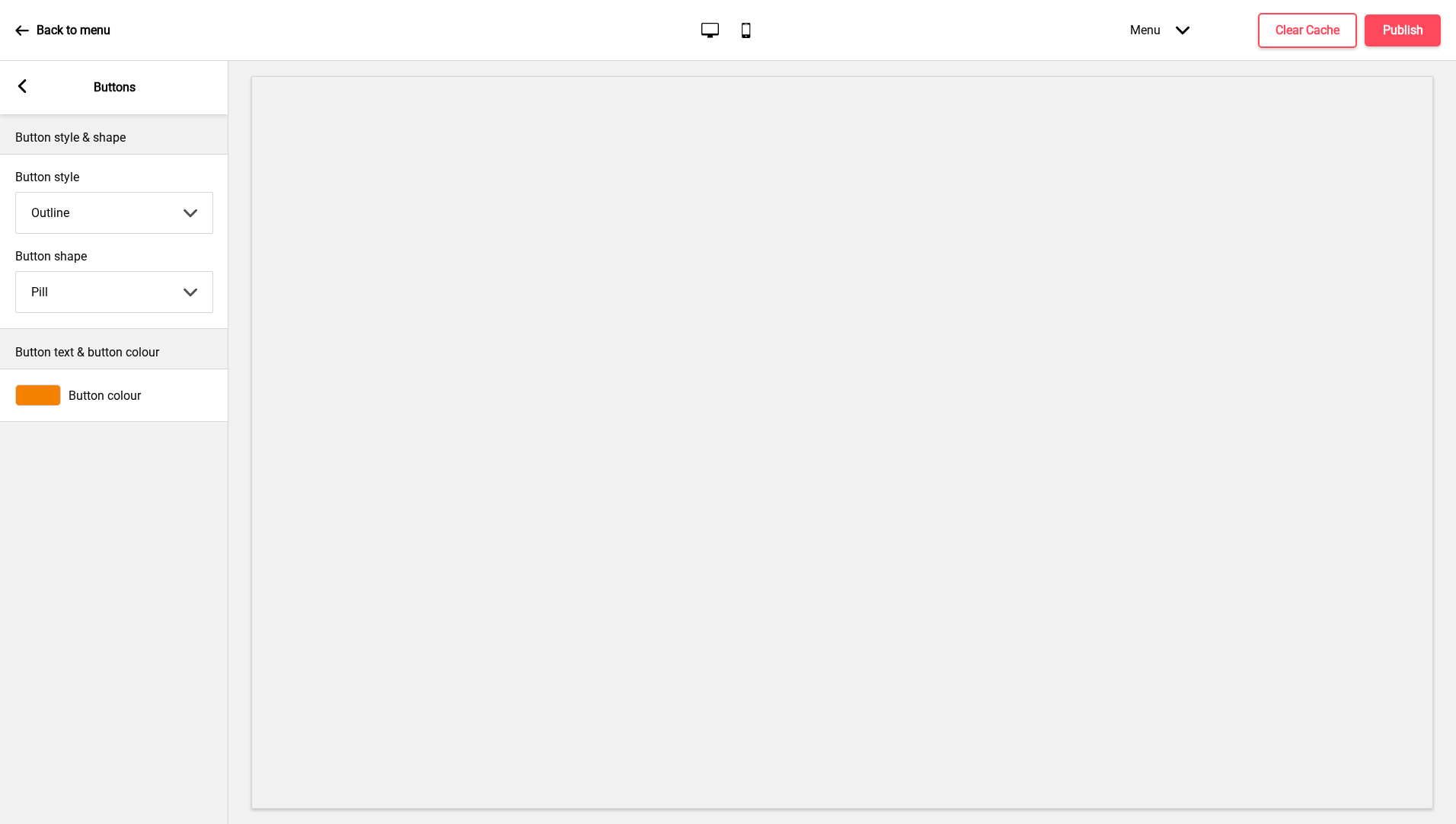
click at [27, 85] on rect at bounding box center [21, 86] width 14 height 14
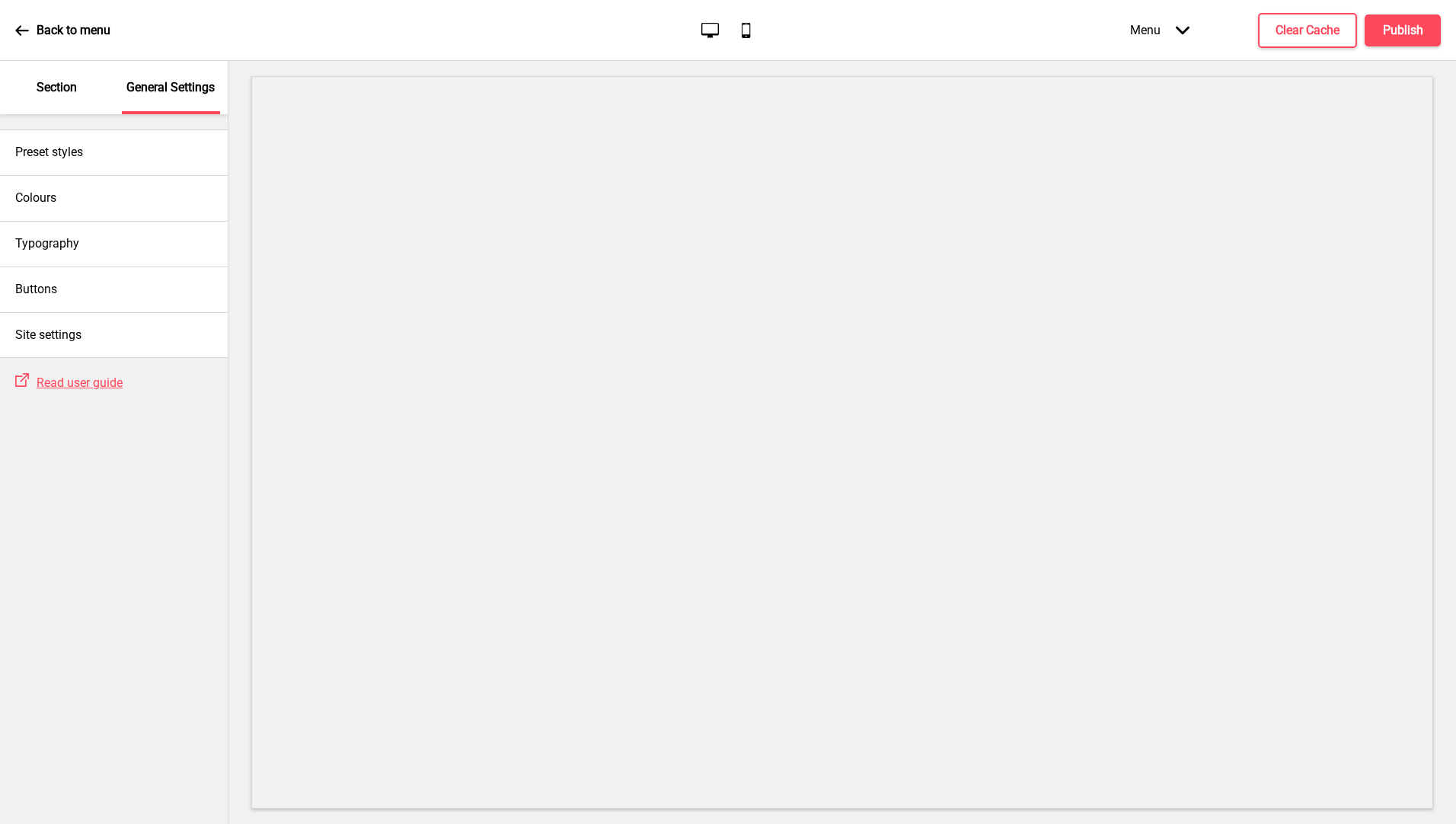
click at [40, 92] on p "Section" at bounding box center [57, 88] width 41 height 17
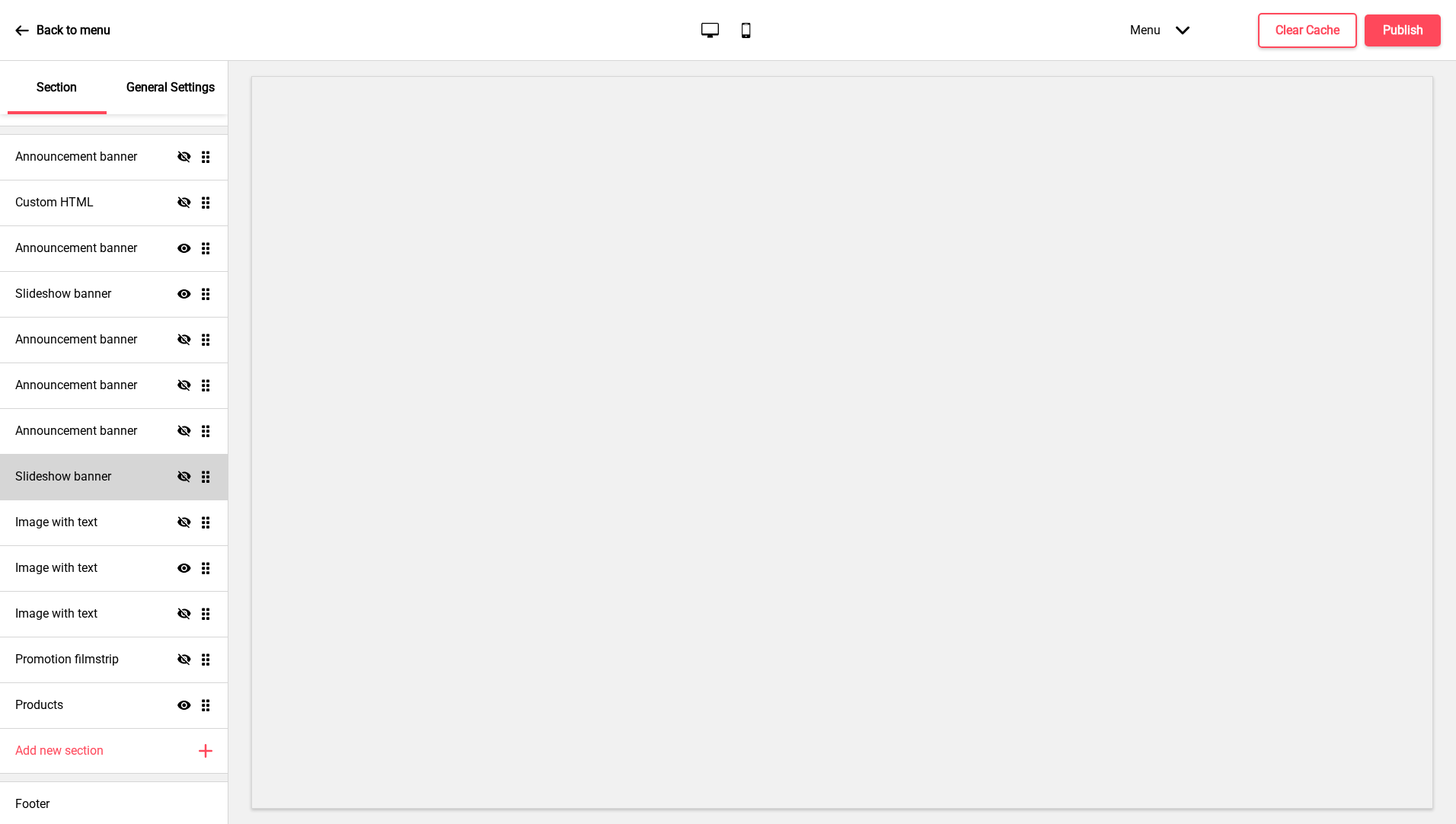
scroll to position [105, 0]
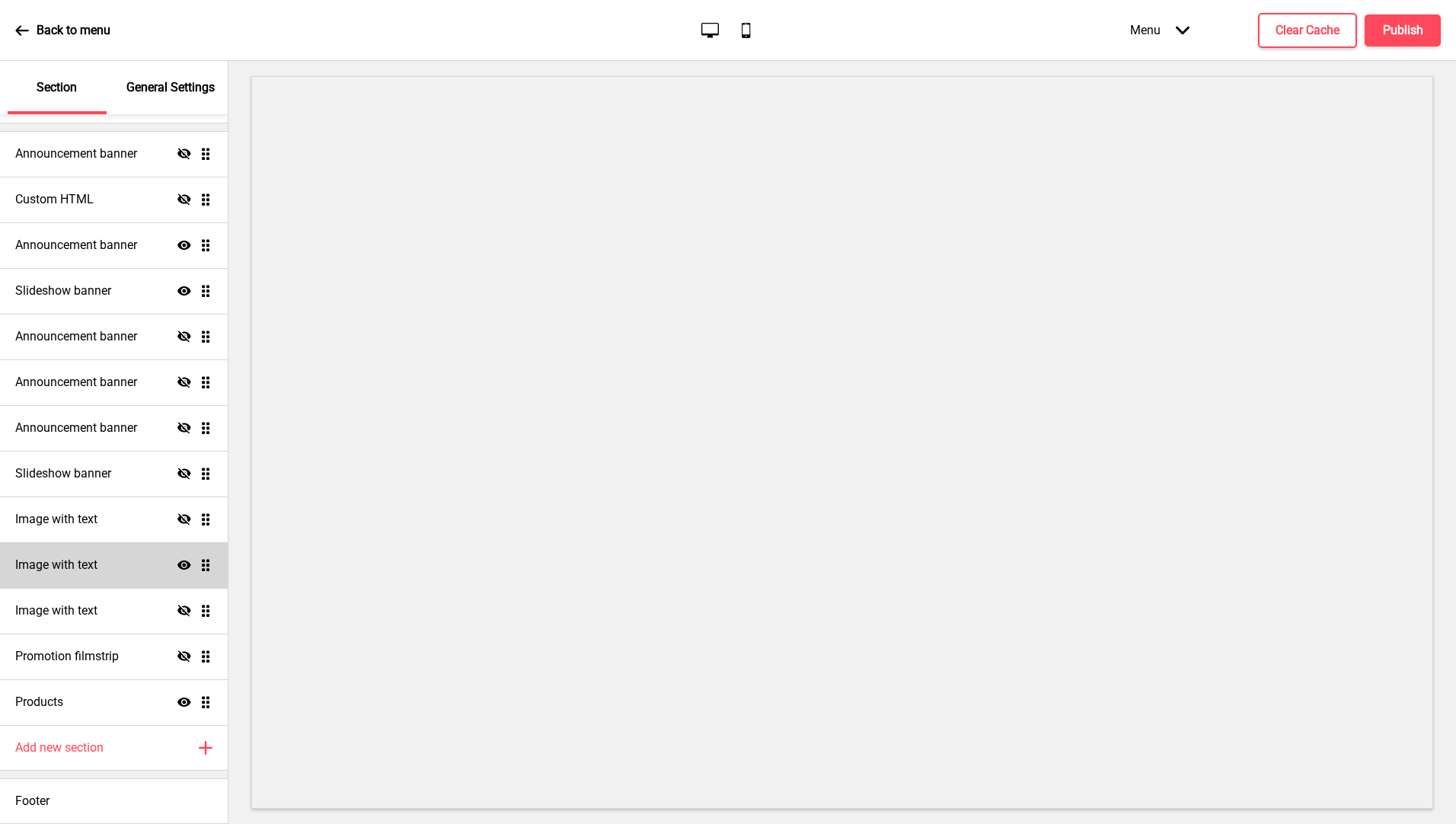
click at [116, 572] on div "Image with text Show Drag" at bounding box center [114, 564] width 228 height 45
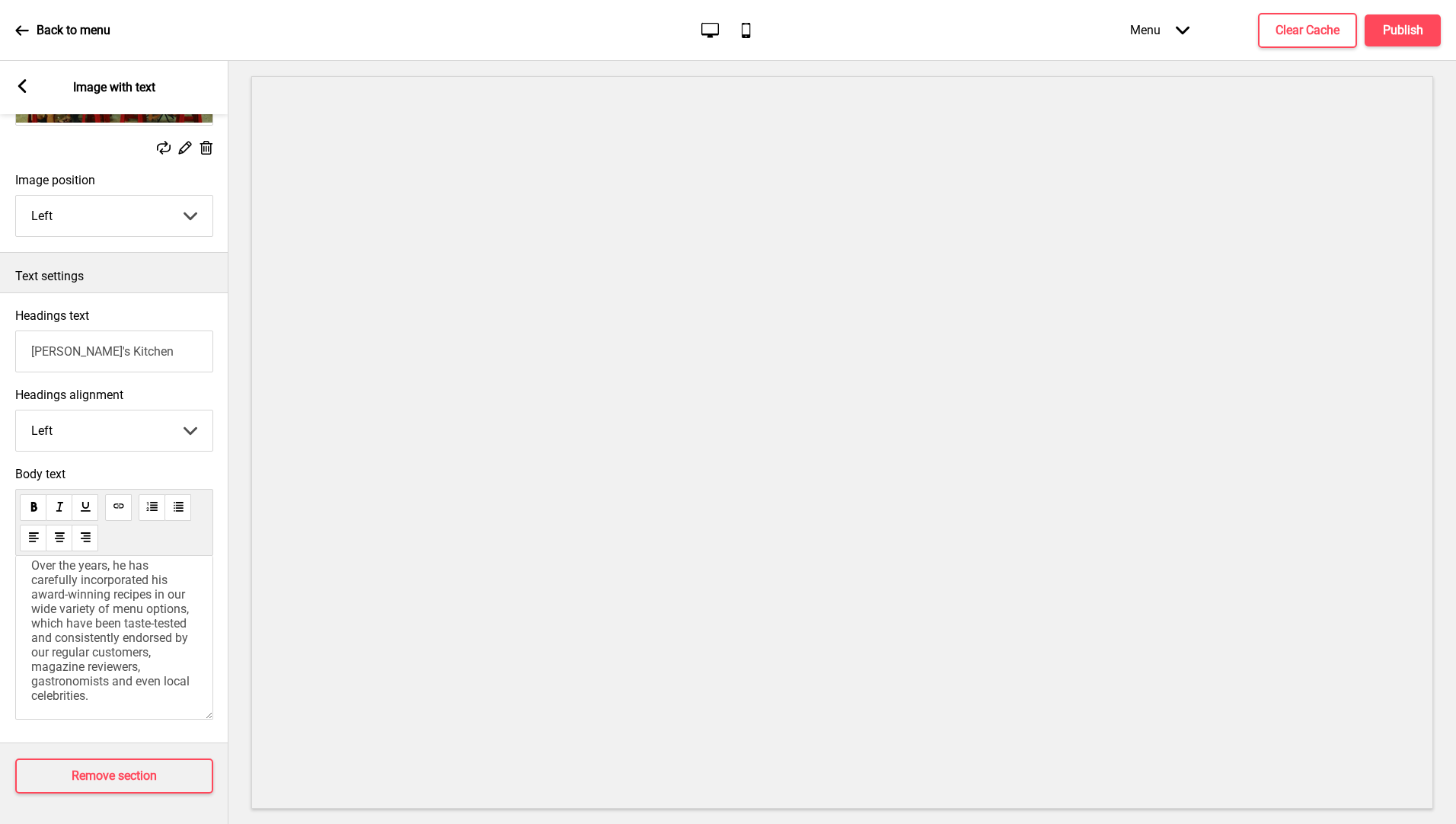
scroll to position [557, 0]
click at [130, 580] on span "Ordinary Patrons" at bounding box center [102, 594] width 140 height 29
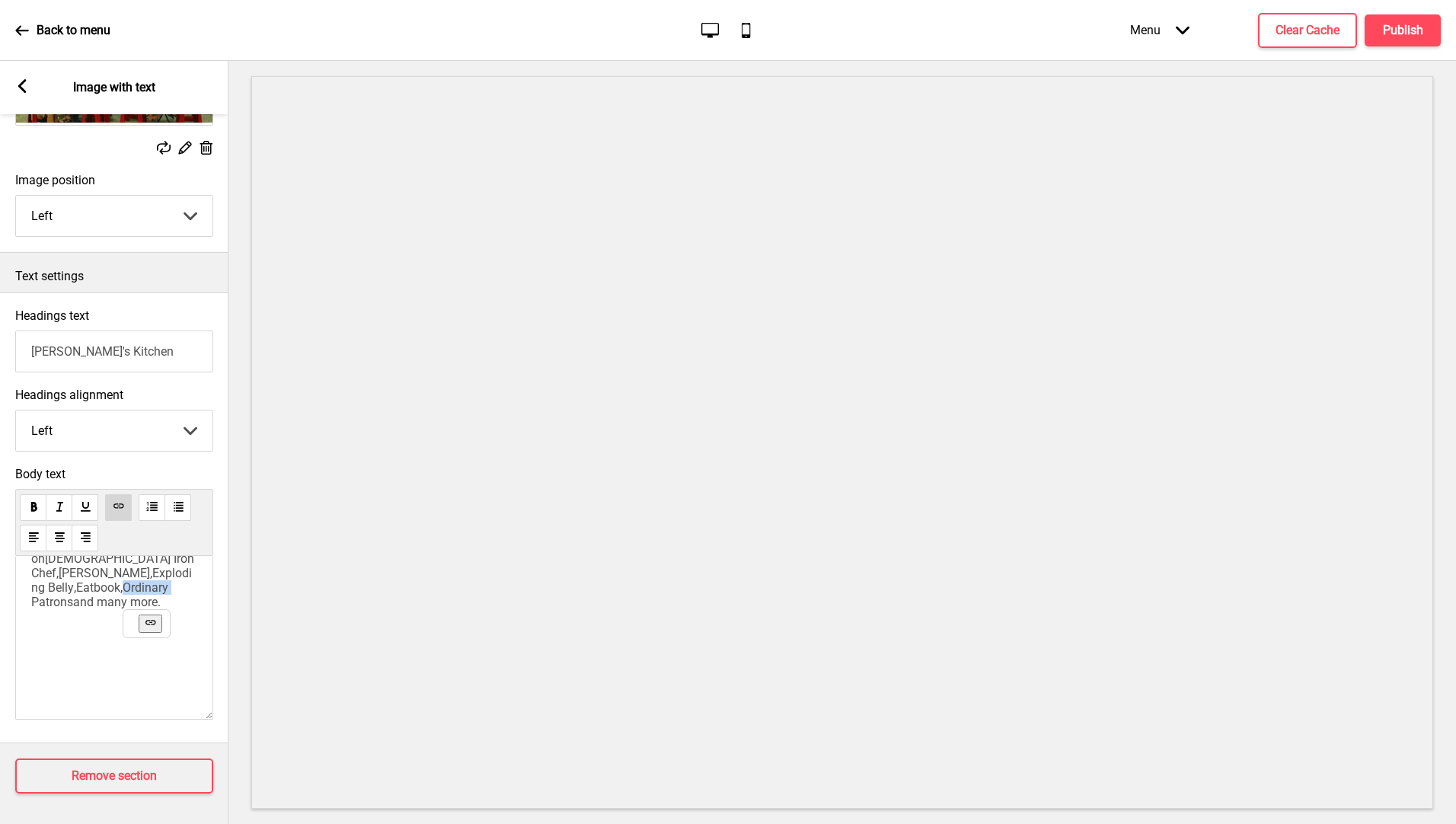
click at [130, 580] on span "Ordinary Patrons" at bounding box center [102, 594] width 140 height 29
click at [145, 617] on use at bounding box center [150, 623] width 11 height 11
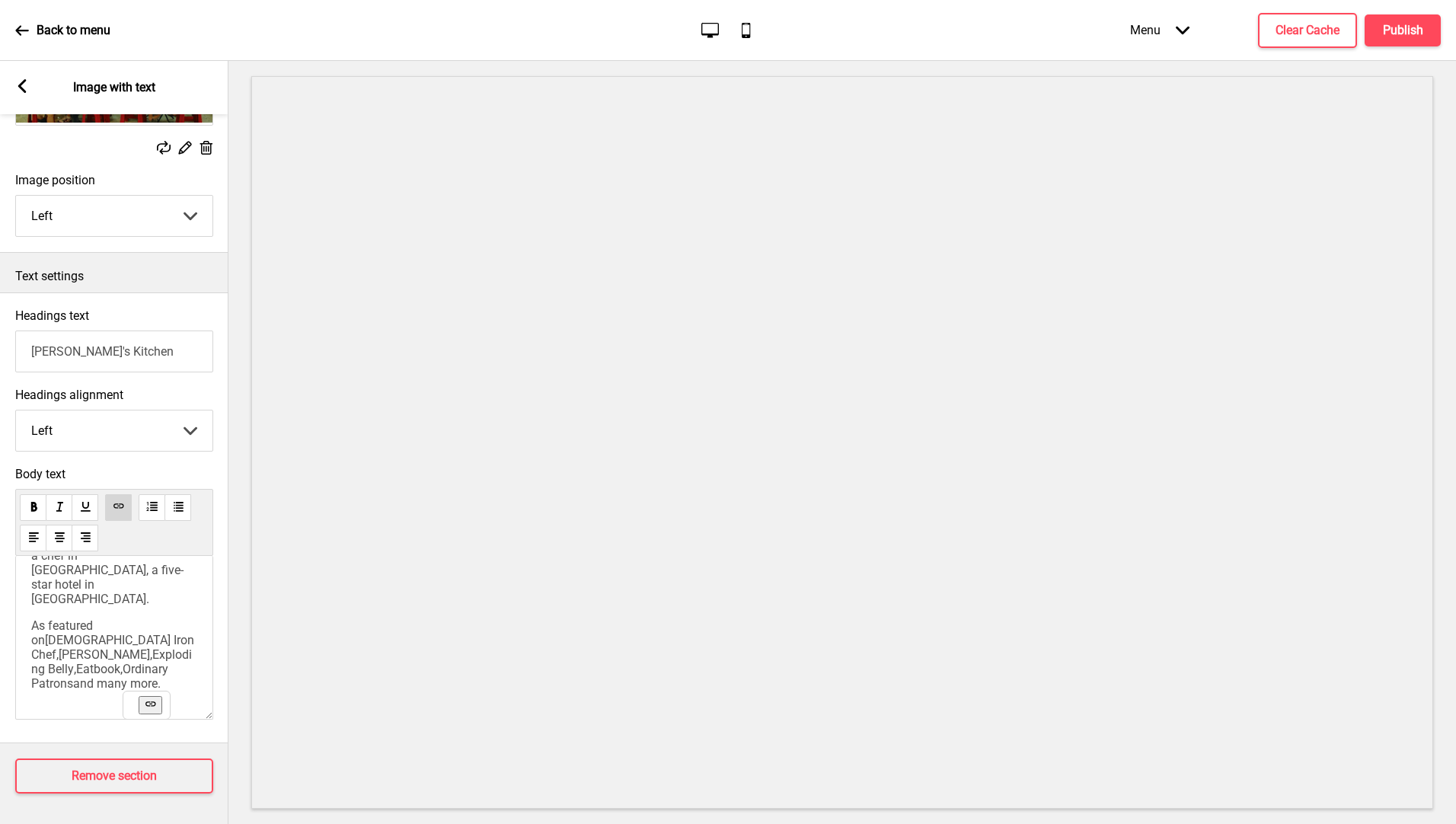
click at [88, 676] on span "and many more." at bounding box center [116, 684] width 88 height 15
click at [87, 662] on span "Eatbook" at bounding box center [98, 670] width 44 height 15
click at [40, 662] on span "Ordinary Patrons" at bounding box center [102, 676] width 140 height 29
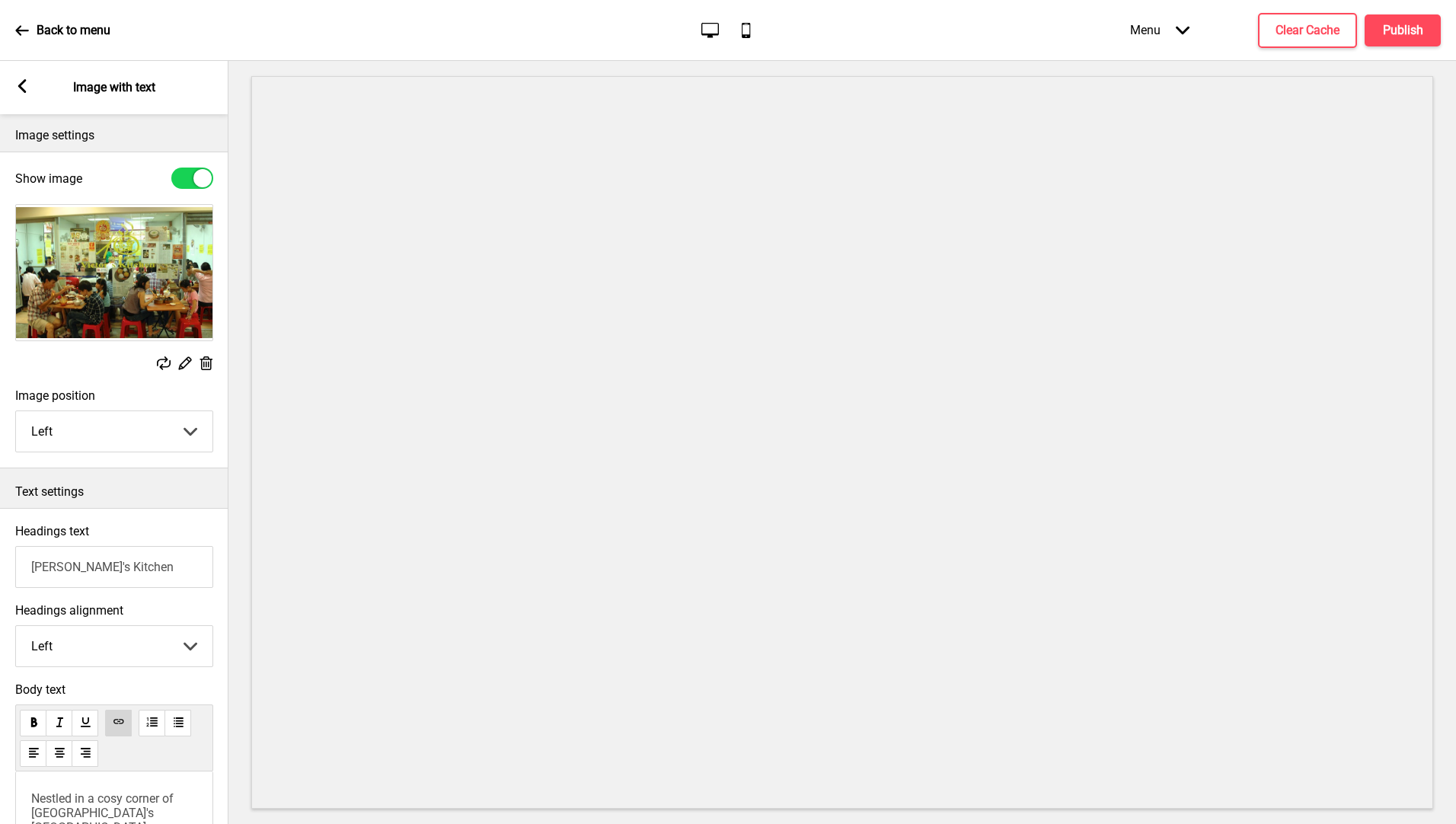
scroll to position [0, 0]
click at [19, 89] on rect at bounding box center [21, 86] width 14 height 14
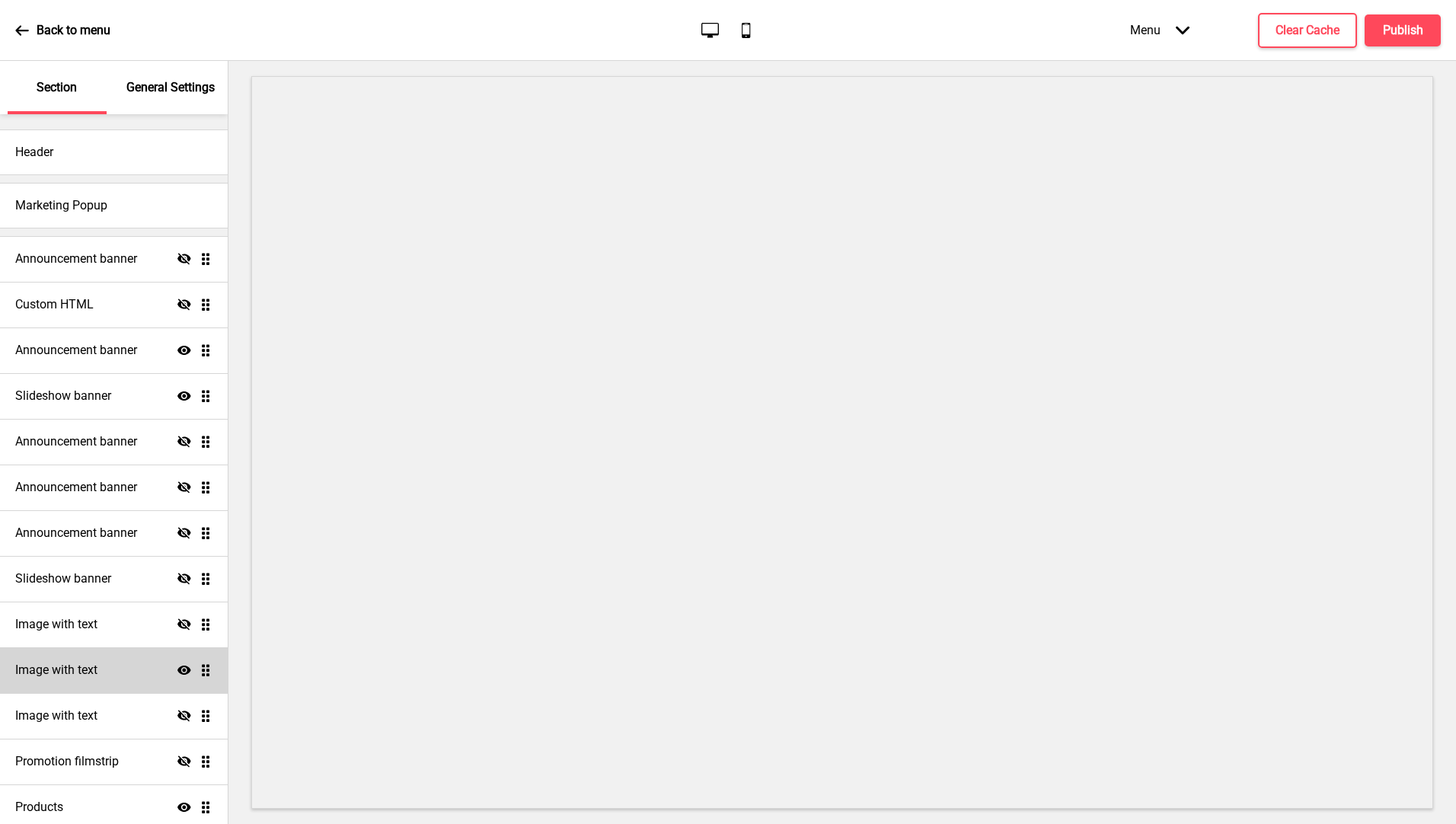
click at [177, 672] on icon "Show" at bounding box center [184, 670] width 14 height 14
click at [177, 715] on icon at bounding box center [184, 716] width 14 height 11
click at [177, 715] on icon at bounding box center [184, 716] width 14 height 9
click at [177, 667] on icon at bounding box center [184, 670] width 14 height 11
click at [98, 674] on h4 "Image with text" at bounding box center [55, 671] width 82 height 17
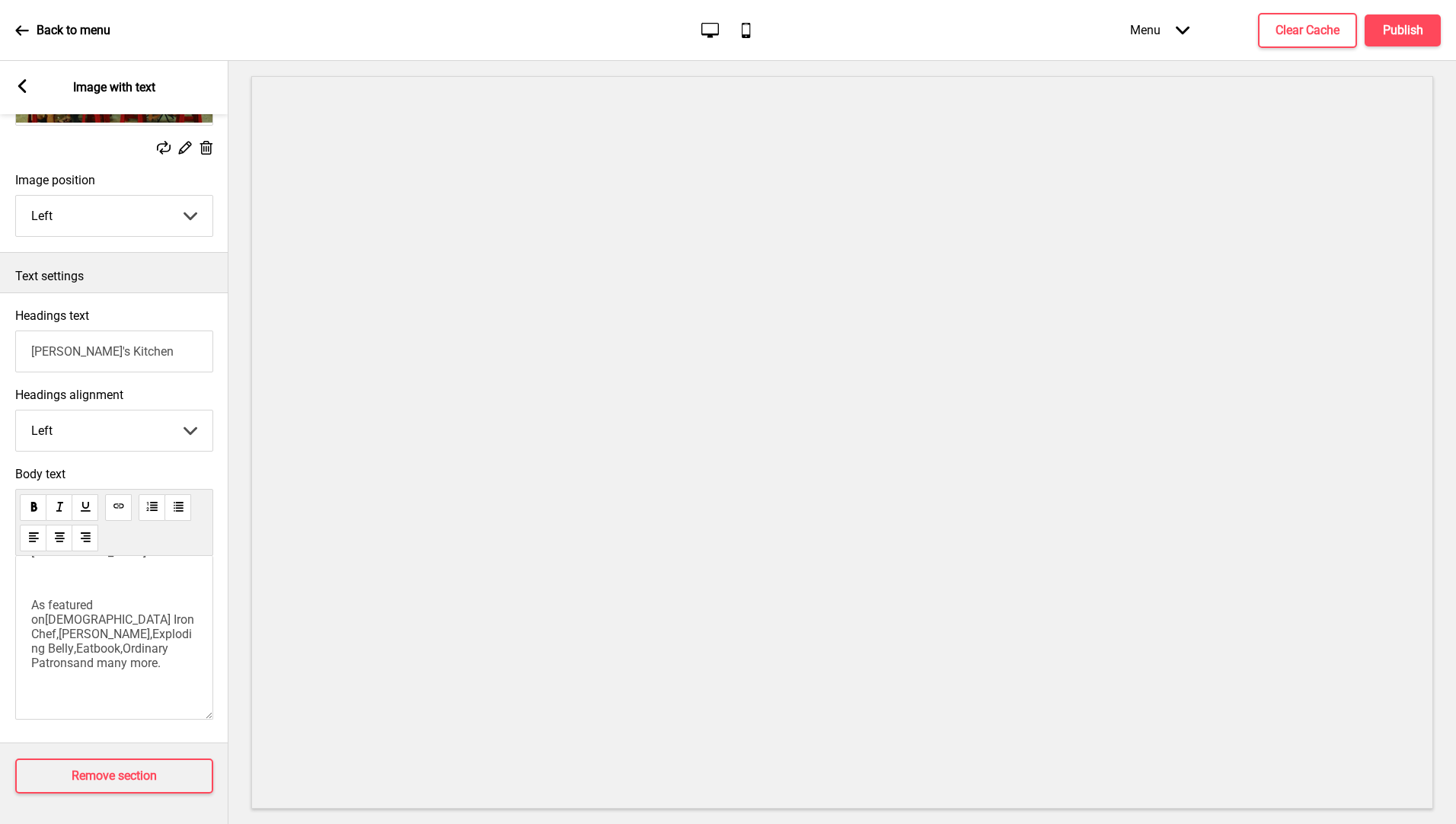
scroll to position [295, 0]
drag, startPoint x: 171, startPoint y: 627, endPoint x: 19, endPoint y: 577, distance: 160.0
click at [19, 577] on div "Nestled in a cosy corner of Singapore's bustling Orchard district, Victor's Kit…" at bounding box center [114, 637] width 198 height 164
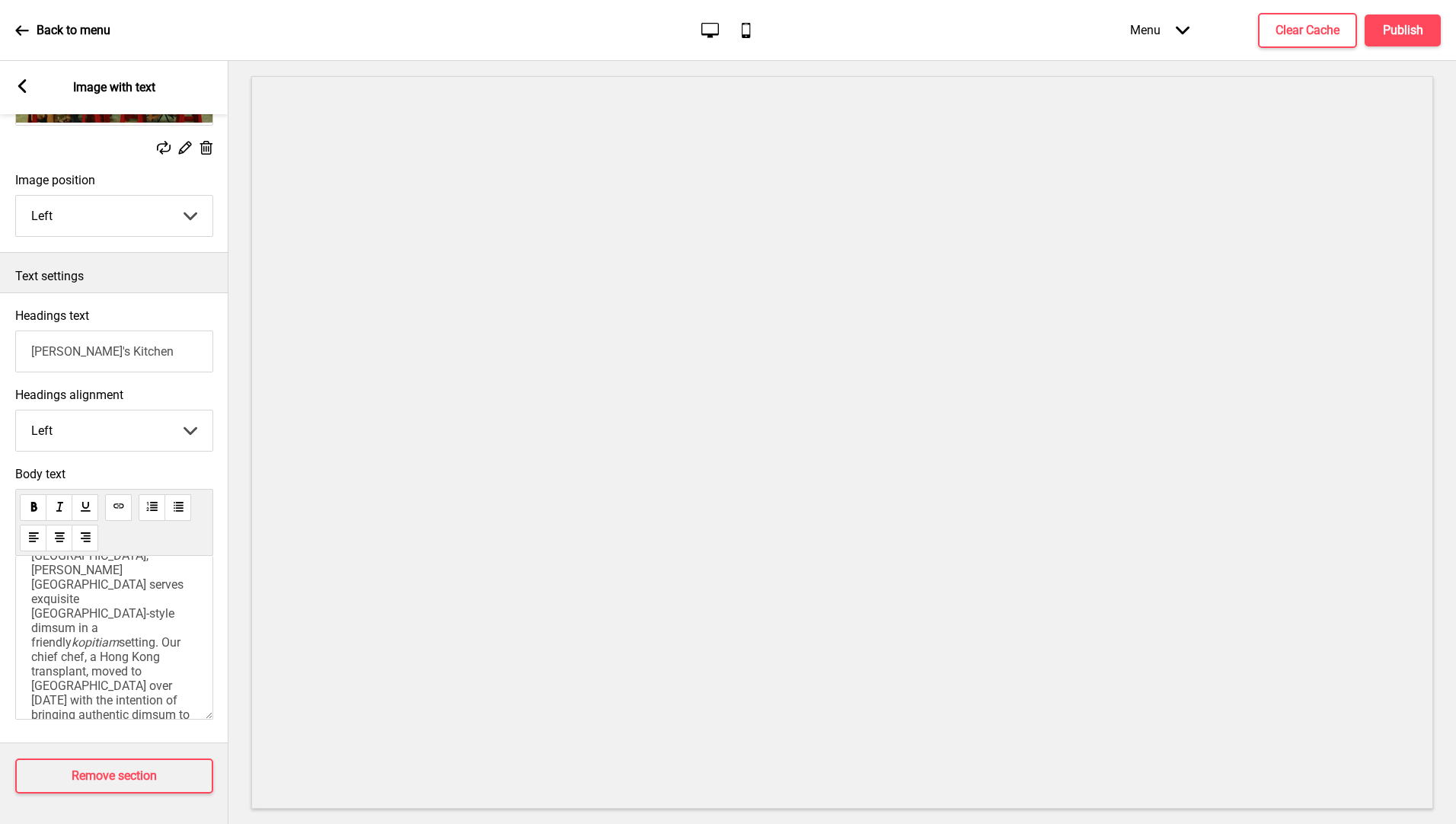
scroll to position [16, 0]
click at [30, 93] on div "Arrow left Image with text" at bounding box center [114, 88] width 228 height 54
click at [28, 89] on rect at bounding box center [21, 86] width 14 height 14
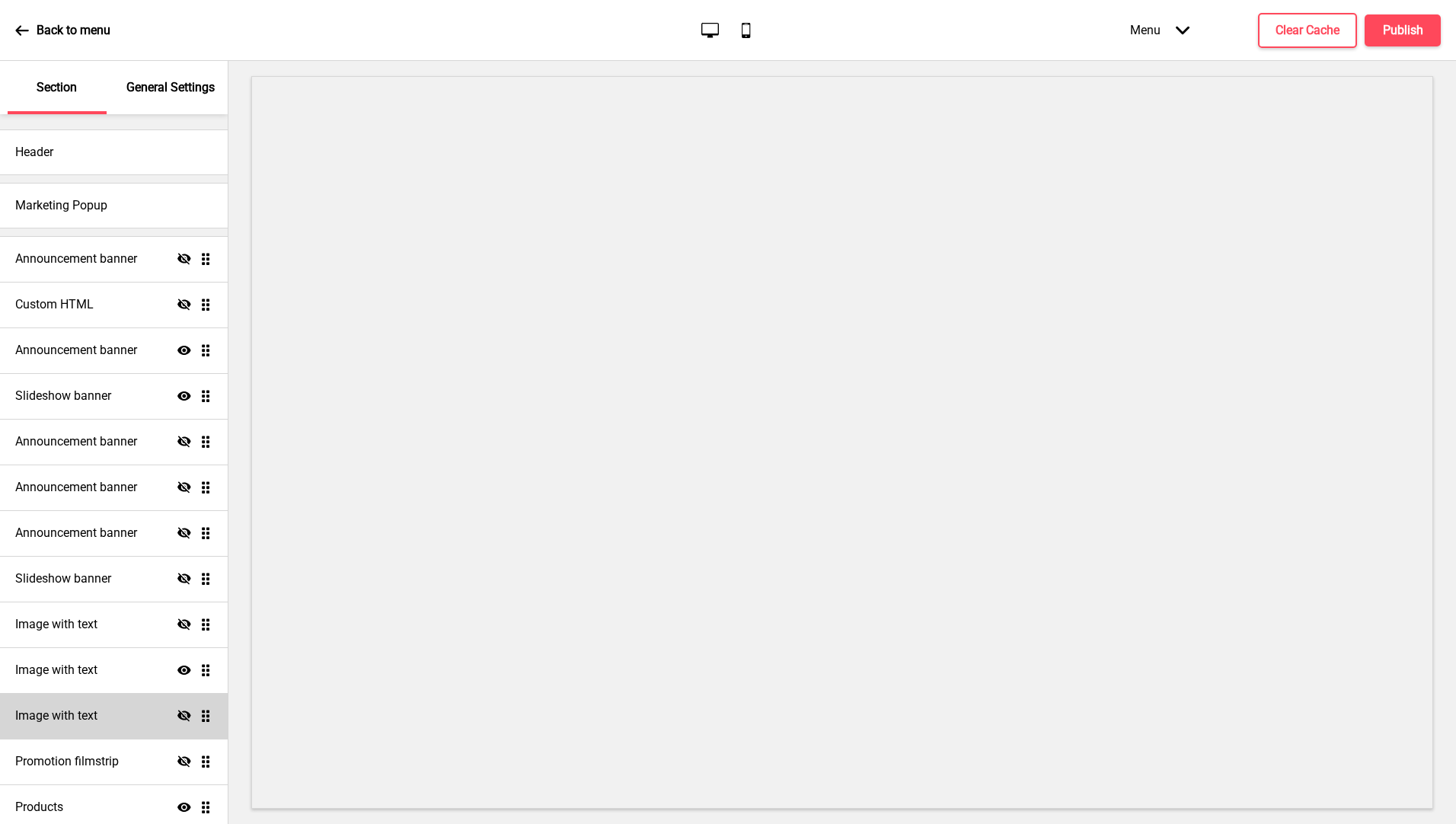
click at [34, 30] on div "Back to menu" at bounding box center [62, 30] width 95 height 42
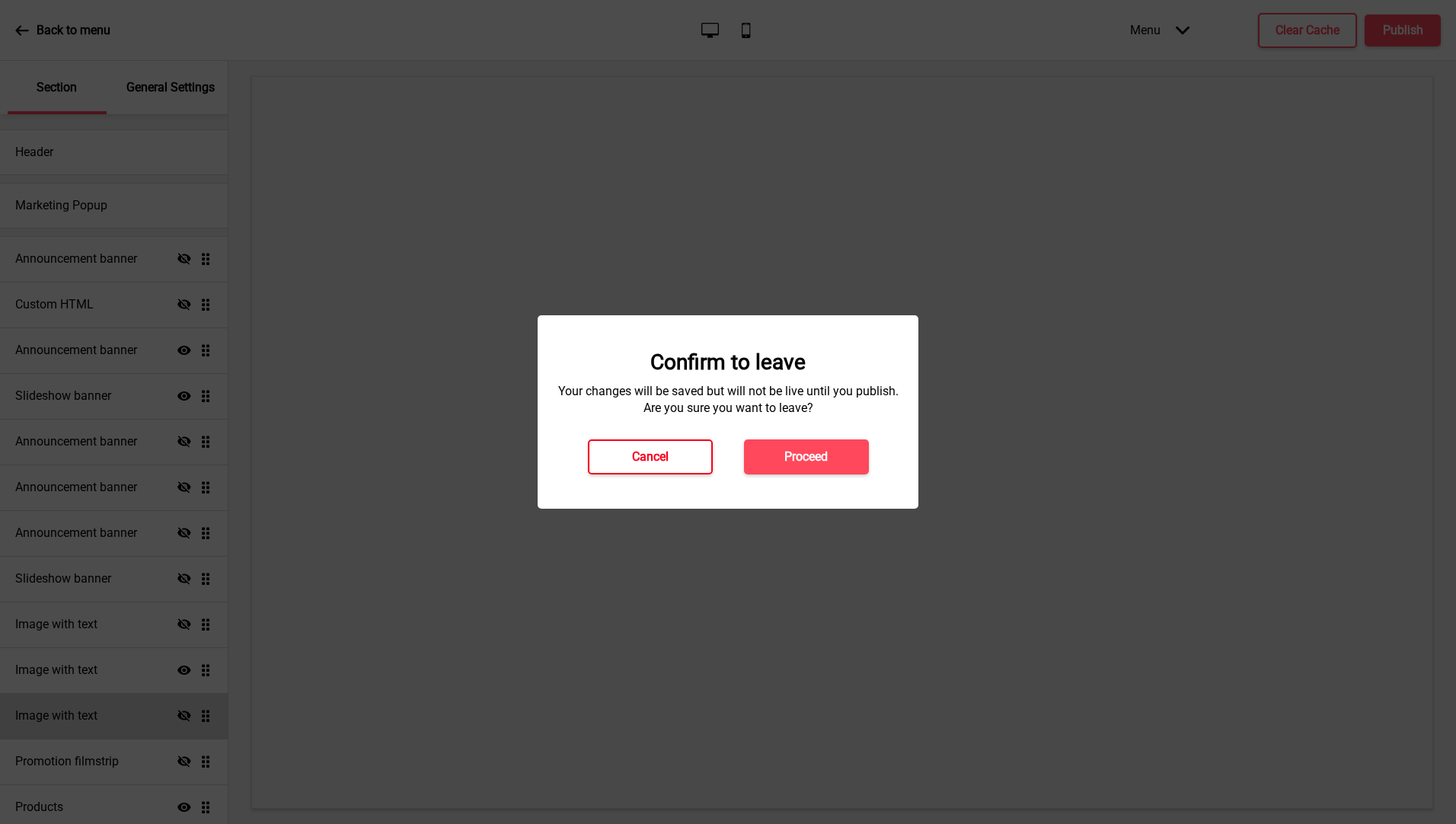
click at [636, 458] on h4 "Cancel" at bounding box center [650, 457] width 37 height 17
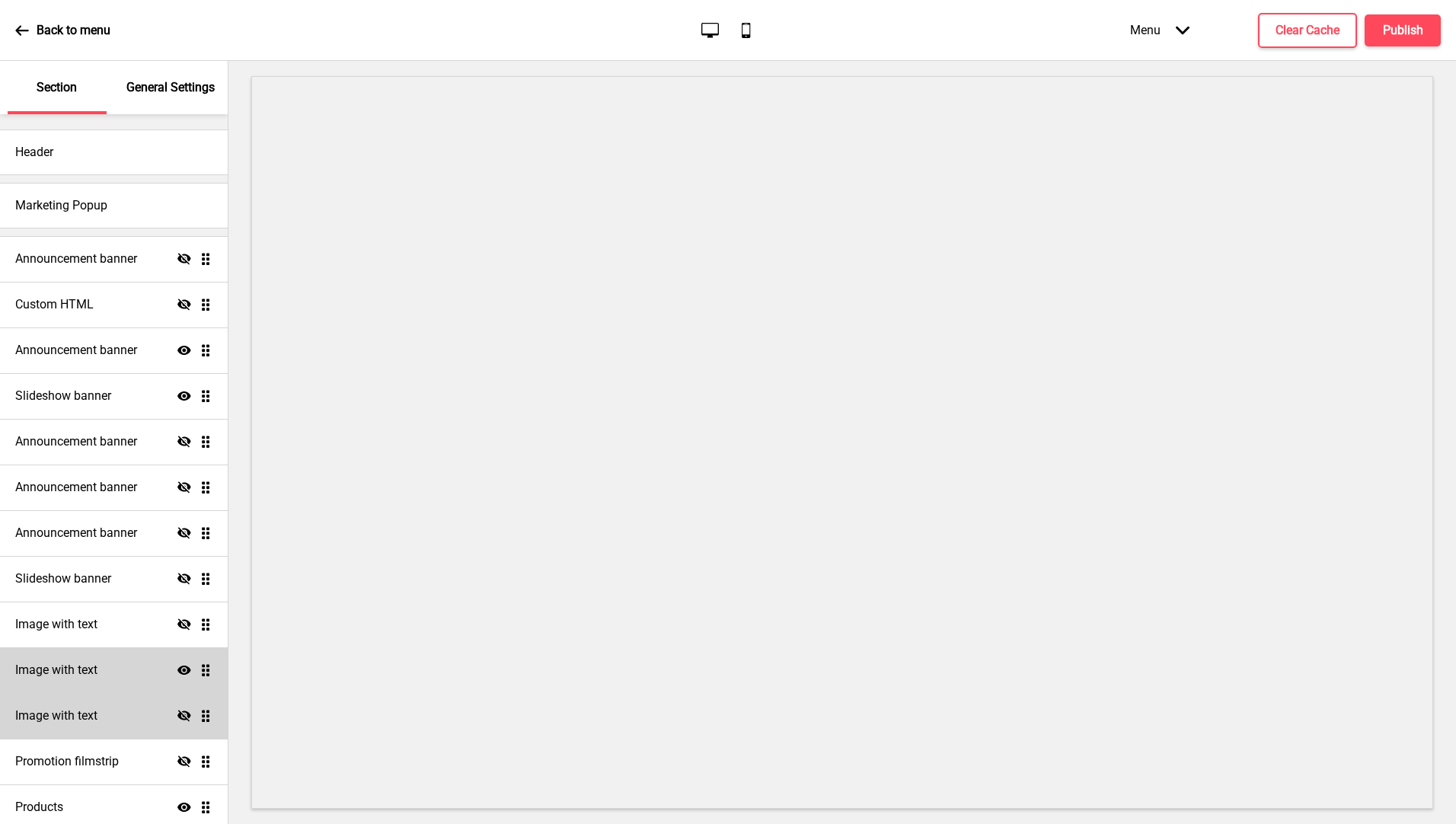
click at [136, 660] on div "Image with text Show Drag" at bounding box center [114, 670] width 228 height 45
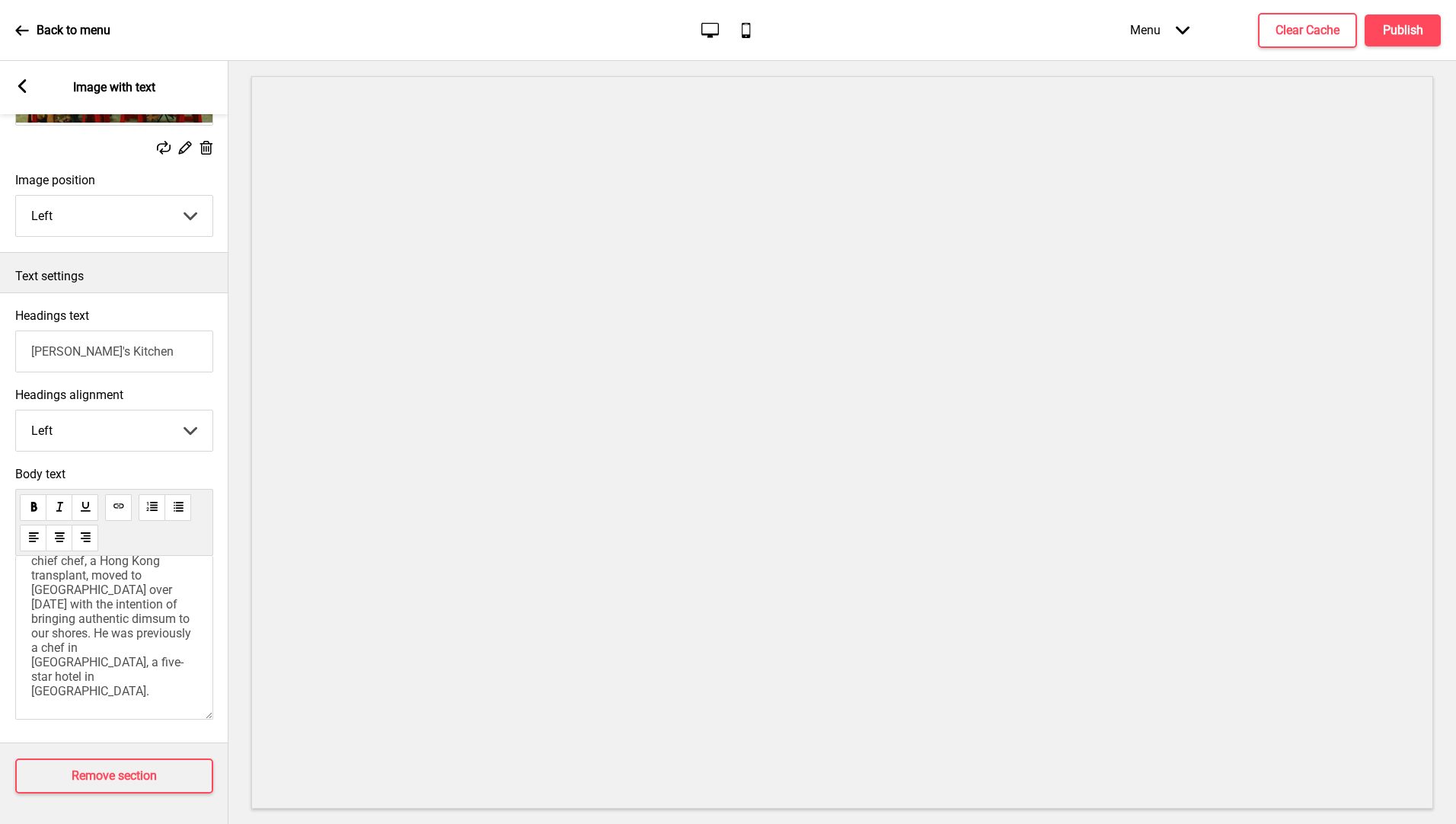
scroll to position [197, 0]
click at [145, 642] on div "Nestled in a cosy corner of Singapore's bustling Orchard district, Victor's Kit…" at bounding box center [114, 543] width 166 height 328
drag, startPoint x: 145, startPoint y: 642, endPoint x: 134, endPoint y: 685, distance: 44.4
click at [140, 697] on div "Nestled in a cosy corner of Singapore's bustling Orchard district, Victor's Kit…" at bounding box center [114, 637] width 198 height 164
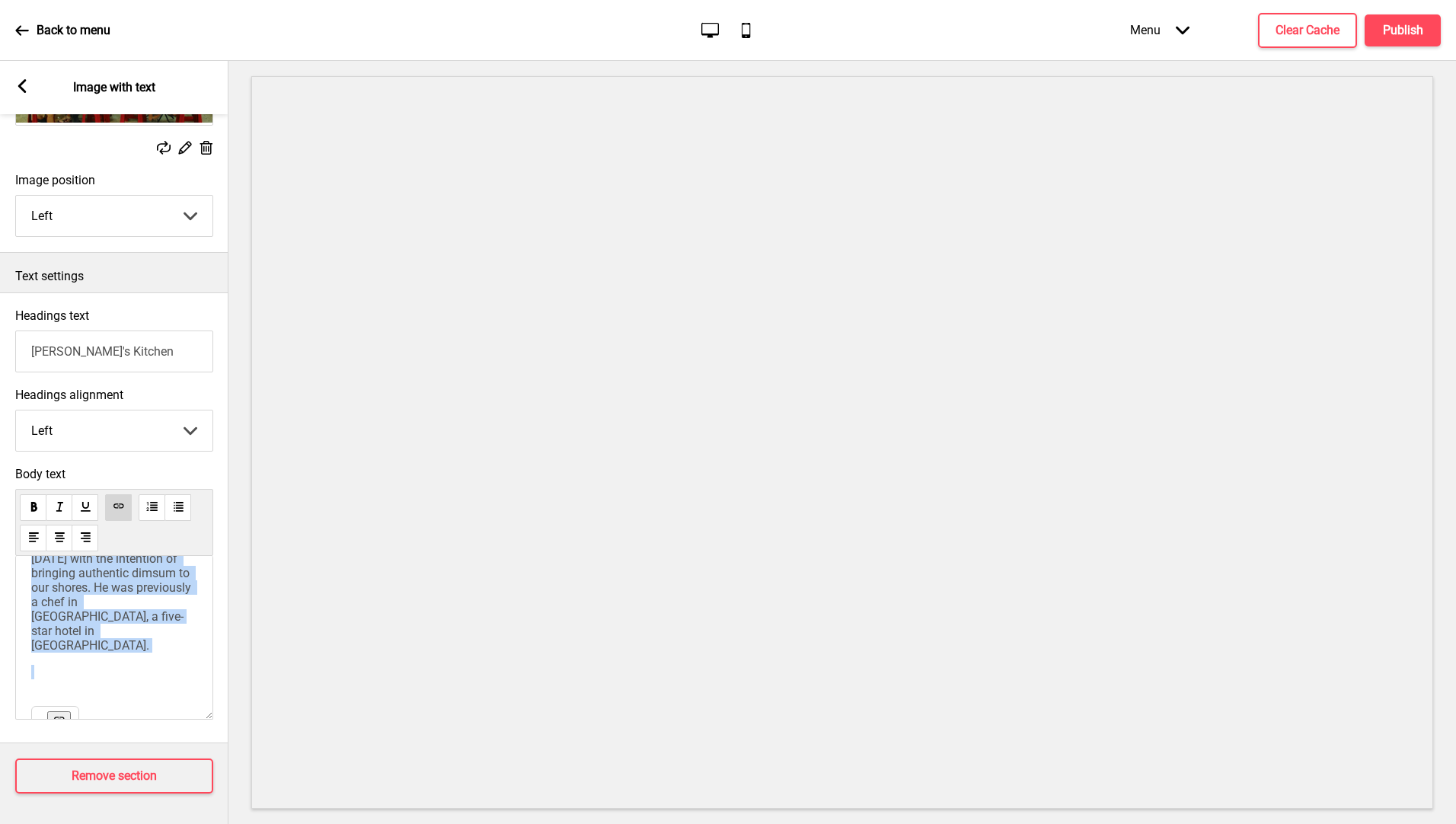
click at [89, 627] on div "Nestled in a cosy corner of Singapore's bustling Orchard district, Victor's Kit…" at bounding box center [114, 541] width 166 height 328
click at [83, 655] on div "Nestled in a cosy corner of Singapore's bustling Orchard district, Victor's Kit…" at bounding box center [114, 543] width 166 height 328
click at [66, 645] on div "Nestled in a cosy corner of Singapore's bustling Orchard district, Victor's Kit…" at bounding box center [114, 541] width 166 height 328
click at [66, 645] on div "Nestled in a cosy corner of Singapore's bustling Orchard district, Victor's Kit…" at bounding box center [114, 543] width 166 height 328
click at [66, 645] on div "Nestled in a cosy corner of Singapore's bustling Orchard district, Victor's Kit…" at bounding box center [114, 541] width 166 height 328
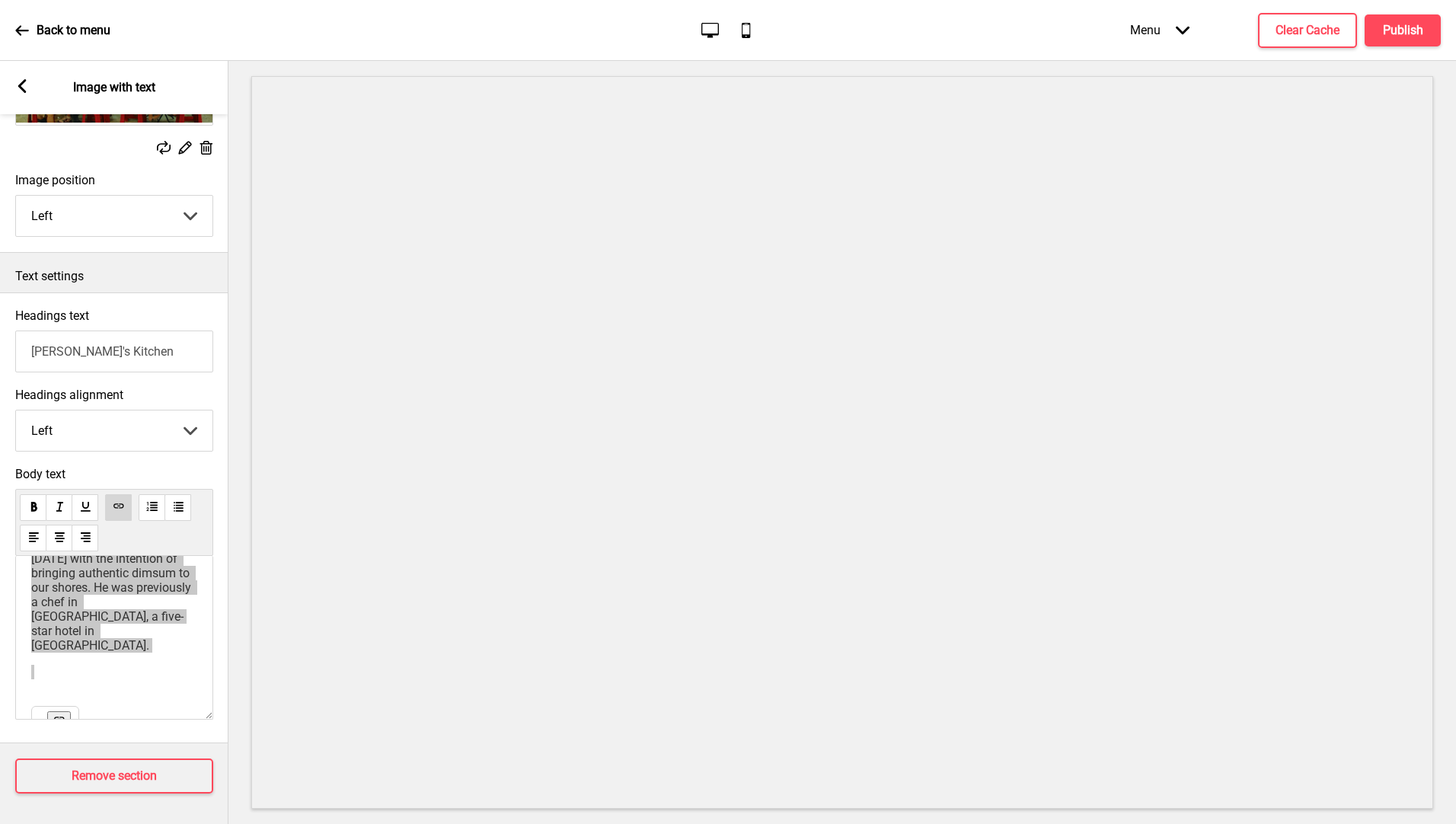
scroll to position [197, 0]
click at [91, 690] on div "Nestled in a cosy corner of Singapore's bustling Orchard district, Victor's Kit…" at bounding box center [114, 637] width 198 height 164
drag, startPoint x: 63, startPoint y: 649, endPoint x: 127, endPoint y: 678, distance: 70.3
click at [127, 678] on div "Nestled in a cosy corner of Singapore's bustling Orchard district, Victor's Kit…" at bounding box center [114, 541] width 166 height 328
click at [146, 685] on div "Nestled in a cosy corner of Singapore's bustling Orchard district, Victor's Kit…" at bounding box center [114, 637] width 198 height 164
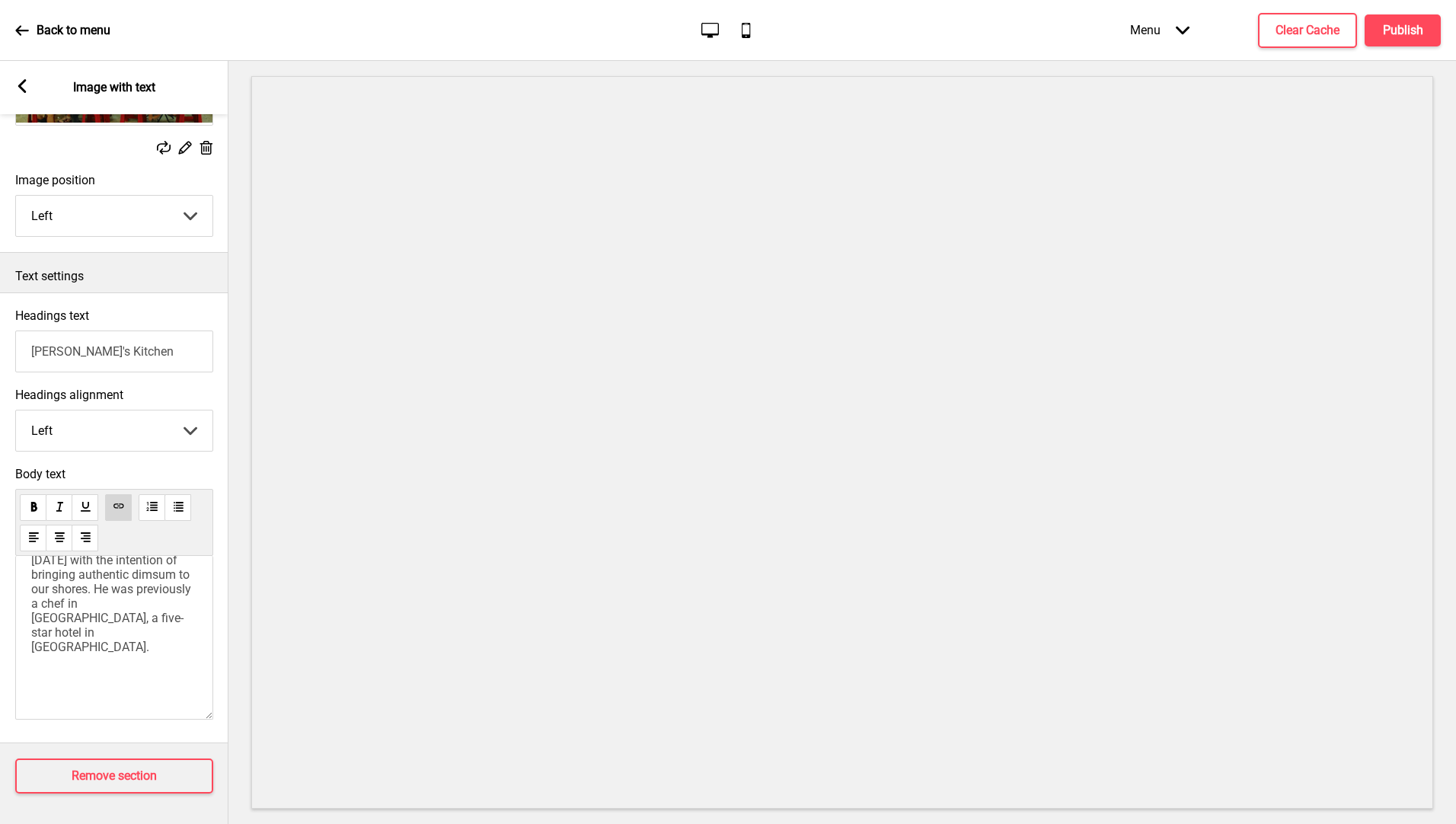
click at [24, 91] on icon at bounding box center [22, 86] width 8 height 14
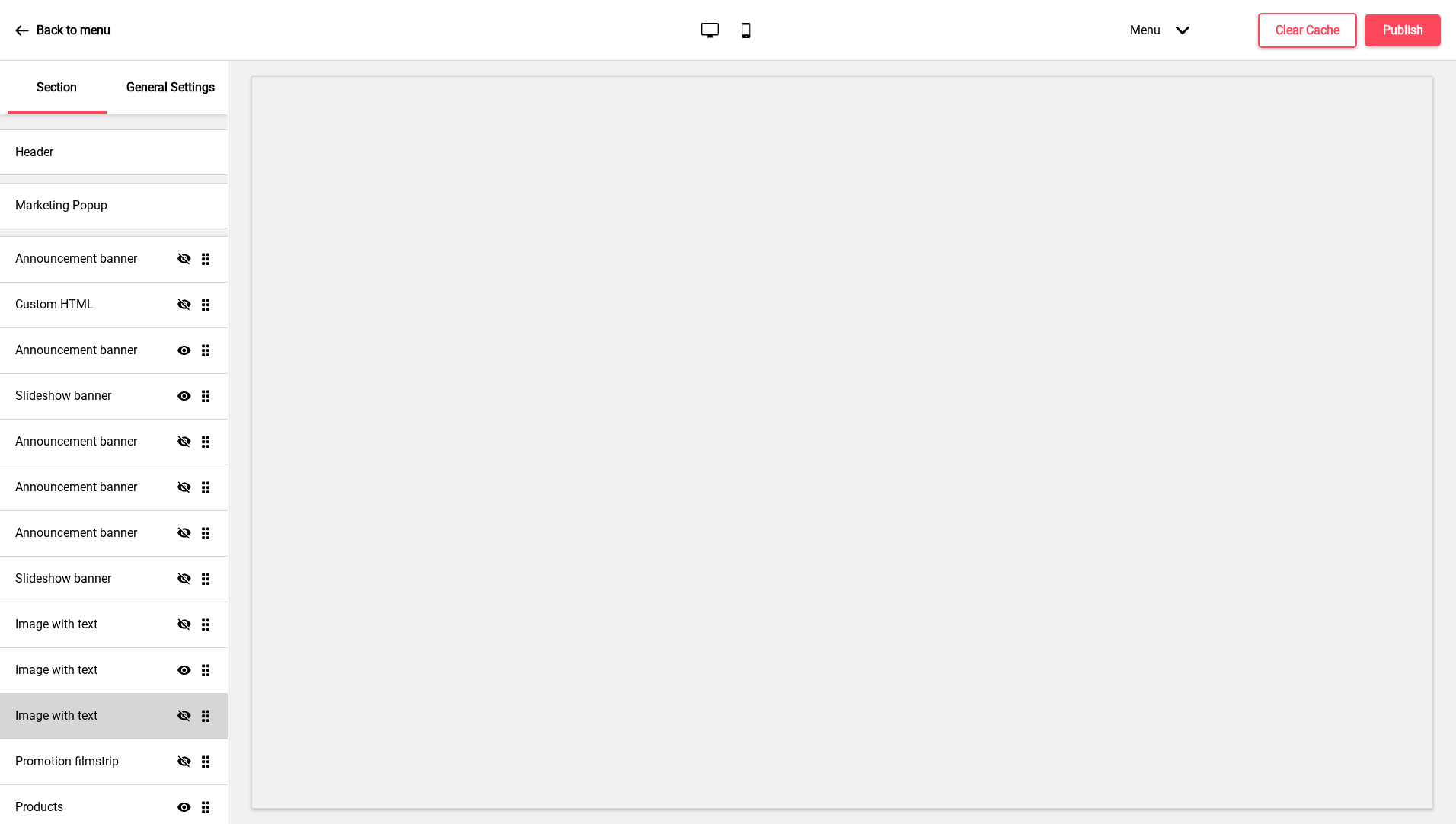
click at [177, 671] on icon at bounding box center [184, 671] width 14 height 9
click at [1401, 42] on button "Publish" at bounding box center [1402, 30] width 76 height 32
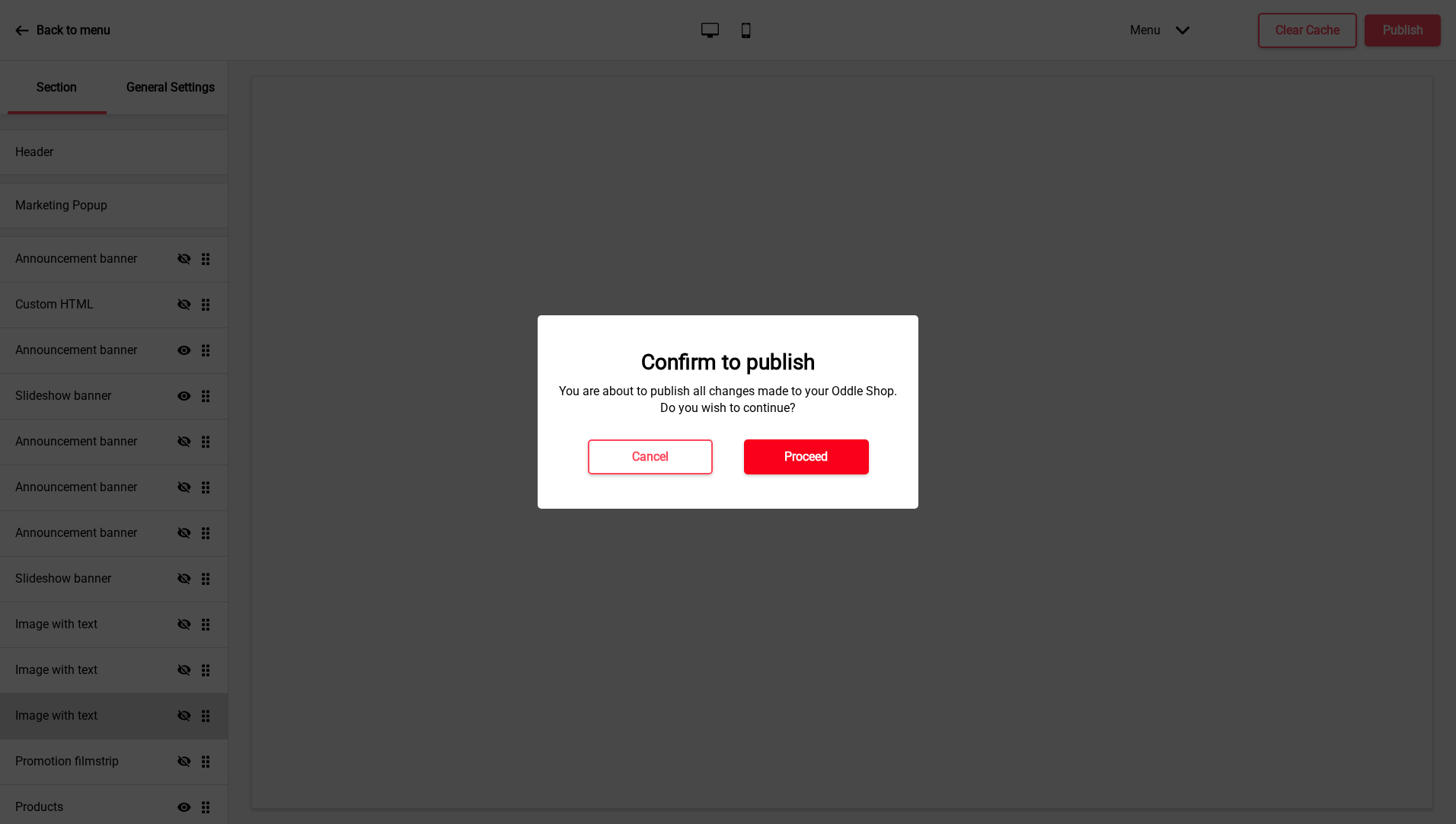
click at [785, 455] on h4 "Proceed" at bounding box center [805, 457] width 43 height 17
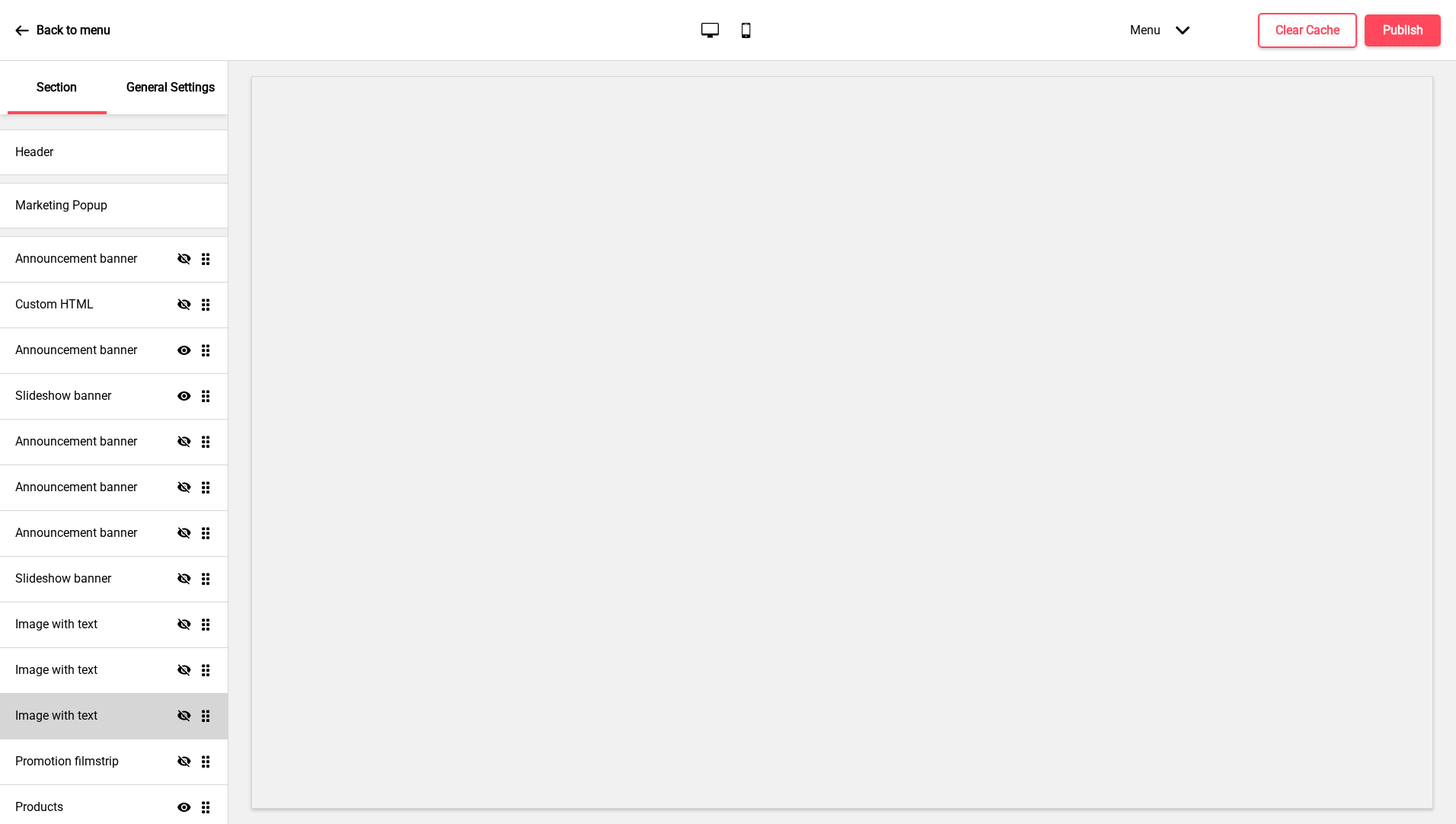
click at [43, 32] on p "Back to menu" at bounding box center [74, 30] width 74 height 17
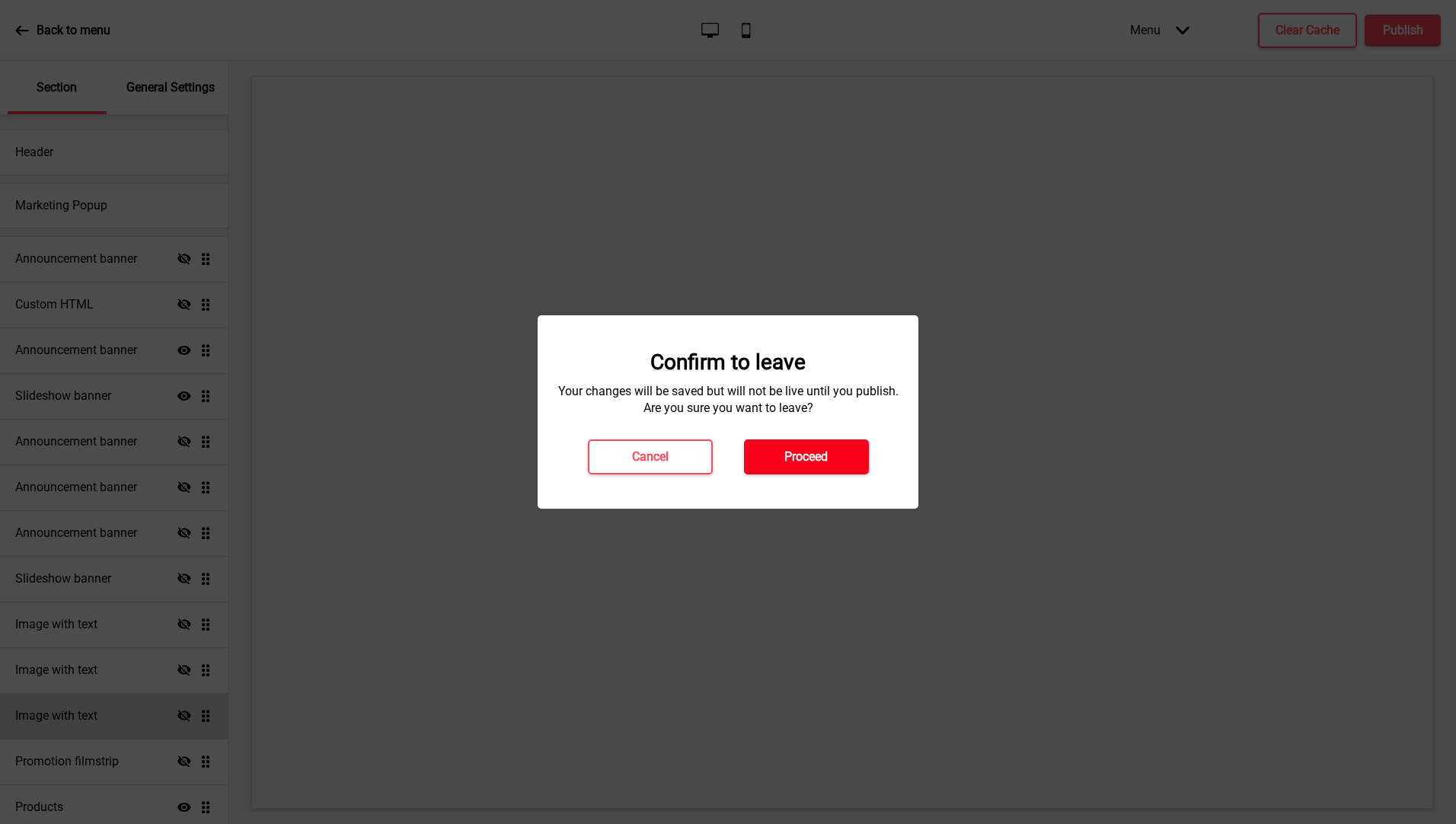
click at [789, 464] on h4 "Proceed" at bounding box center [805, 457] width 43 height 17
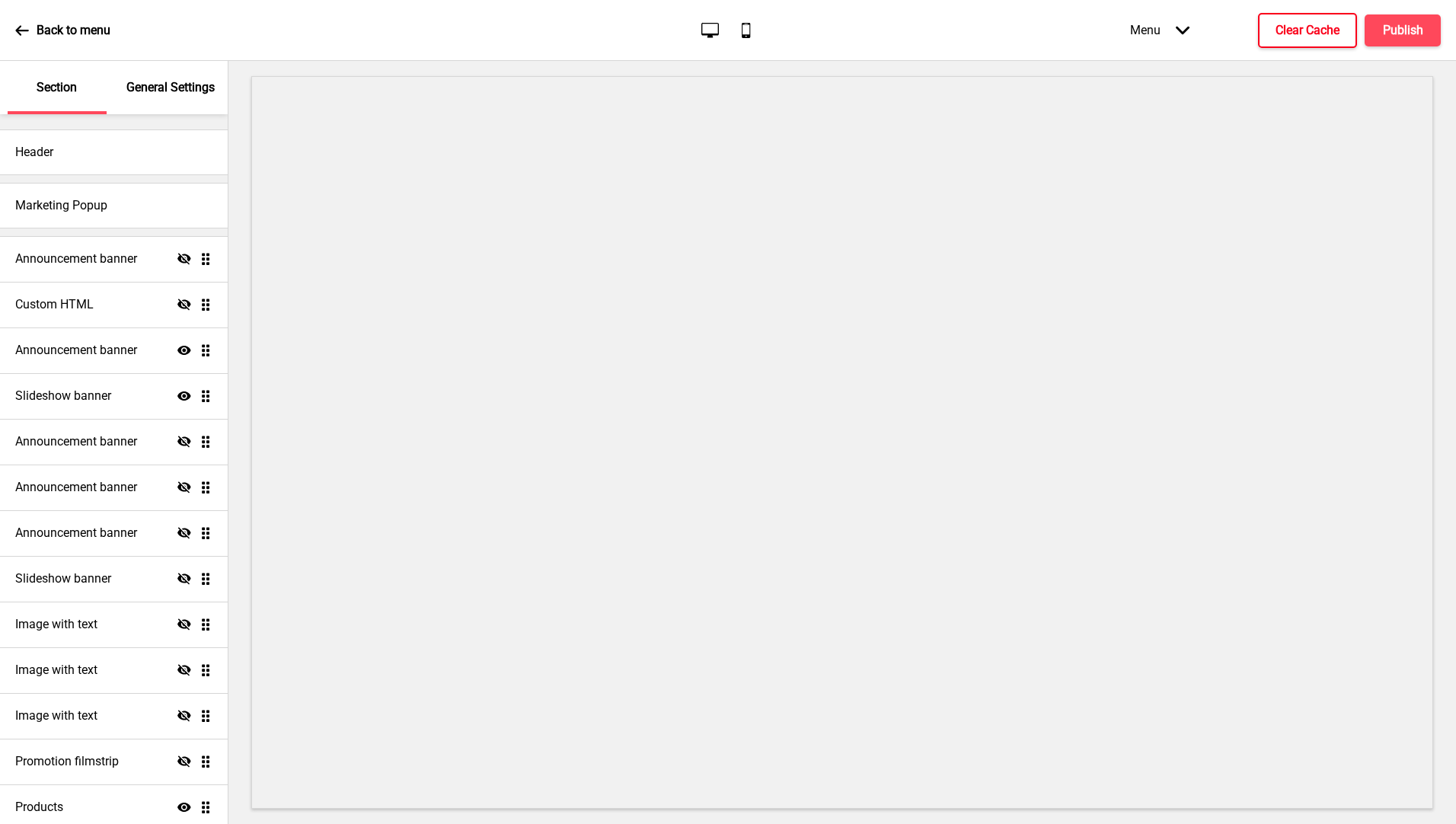
click at [1302, 24] on h4 "Clear Cache" at bounding box center [1306, 30] width 64 height 17
